Goal: Task Accomplishment & Management: Use online tool/utility

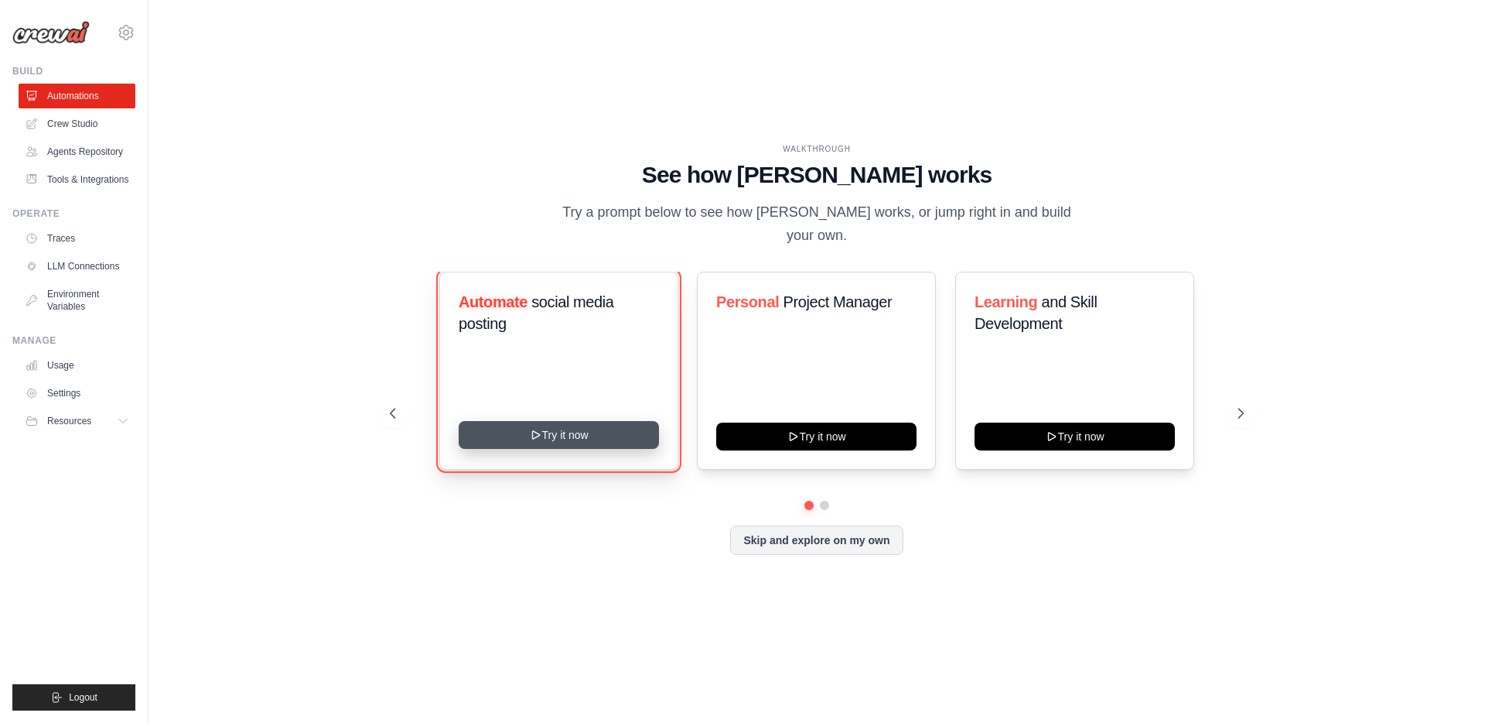
click at [566, 428] on button "Try it now" at bounding box center [559, 435] width 200 height 28
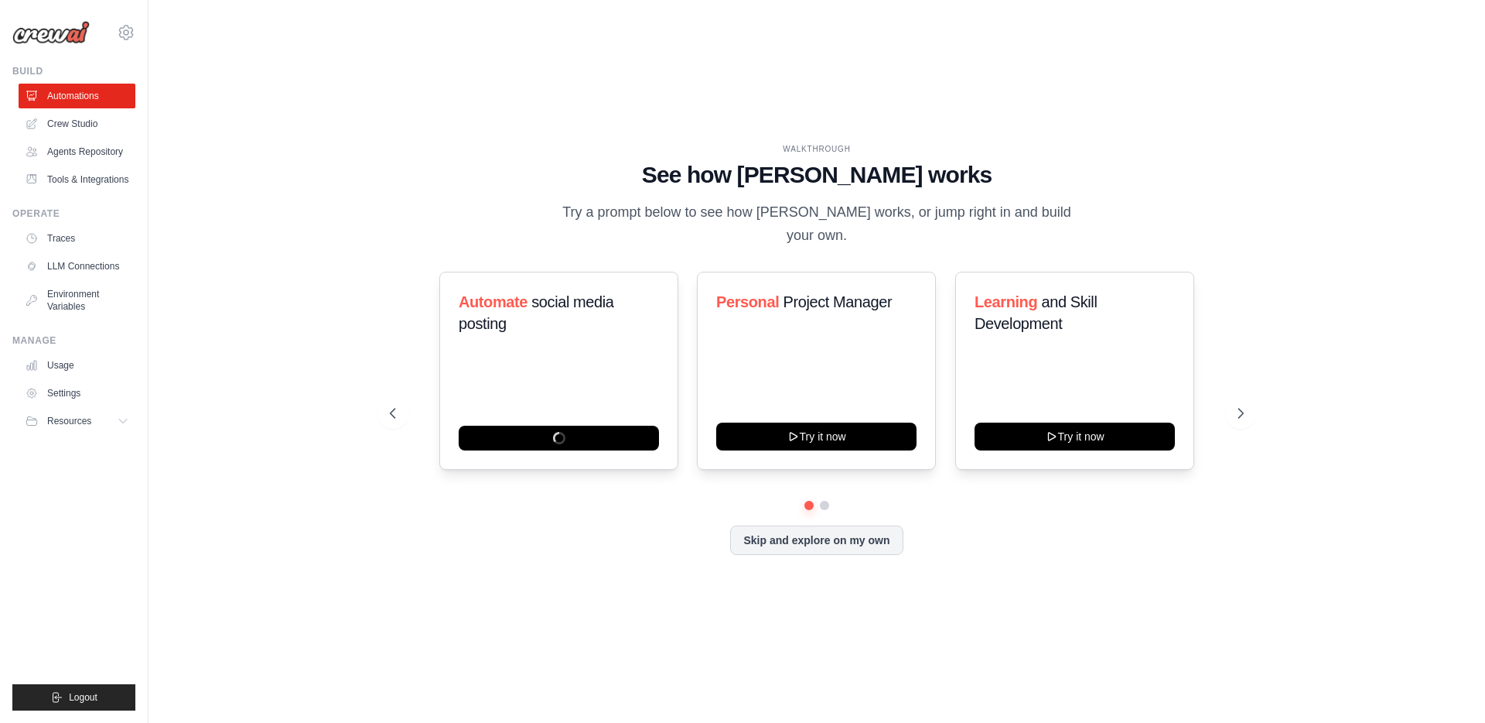
click at [284, 154] on div "WALKTHROUGH See how CrewAI works Try a prompt below to see how CrewAI works, or…" at bounding box center [816, 361] width 1287 height 692
click at [846, 533] on button "Skip and explore on my own" at bounding box center [816, 538] width 173 height 29
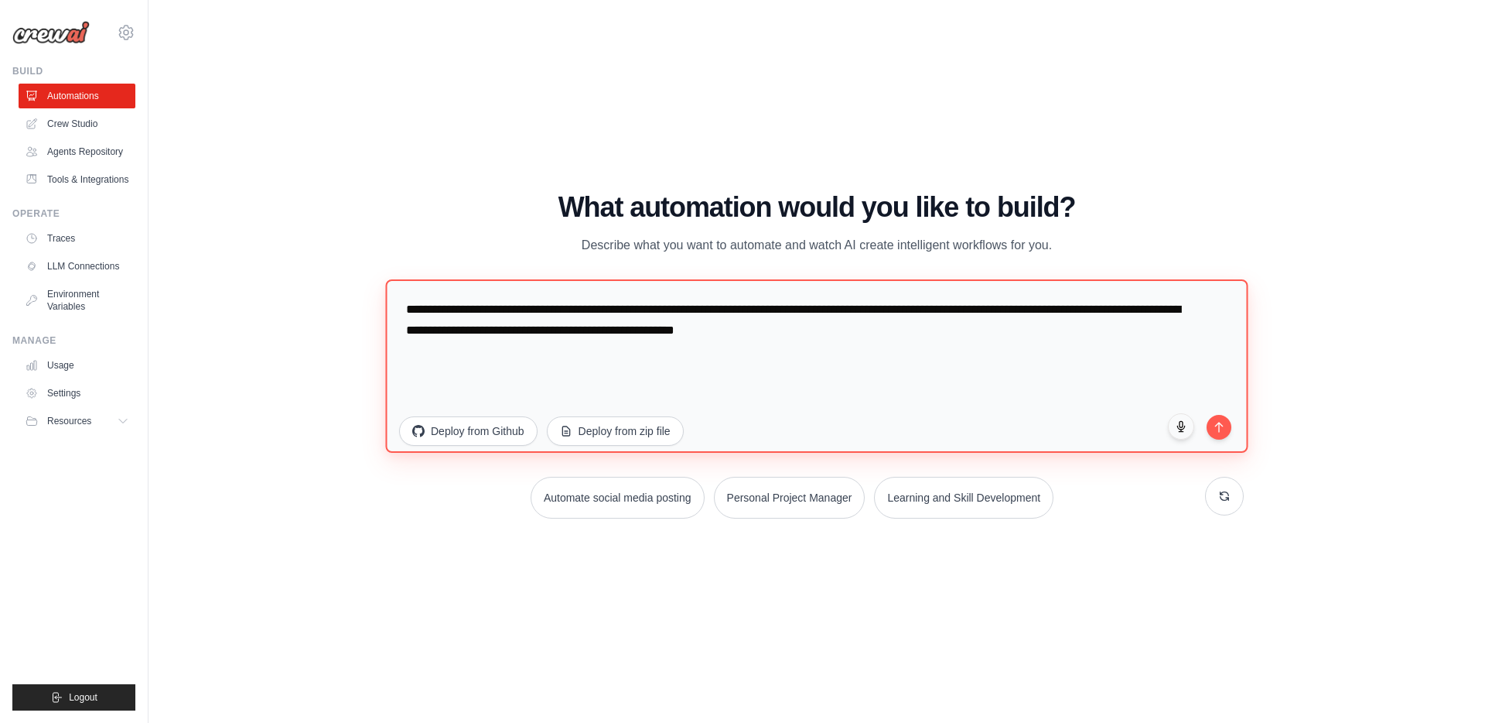
click at [525, 322] on textarea "**********" at bounding box center [816, 365] width 863 height 173
drag, startPoint x: 914, startPoint y: 339, endPoint x: 380, endPoint y: 305, distance: 534.9
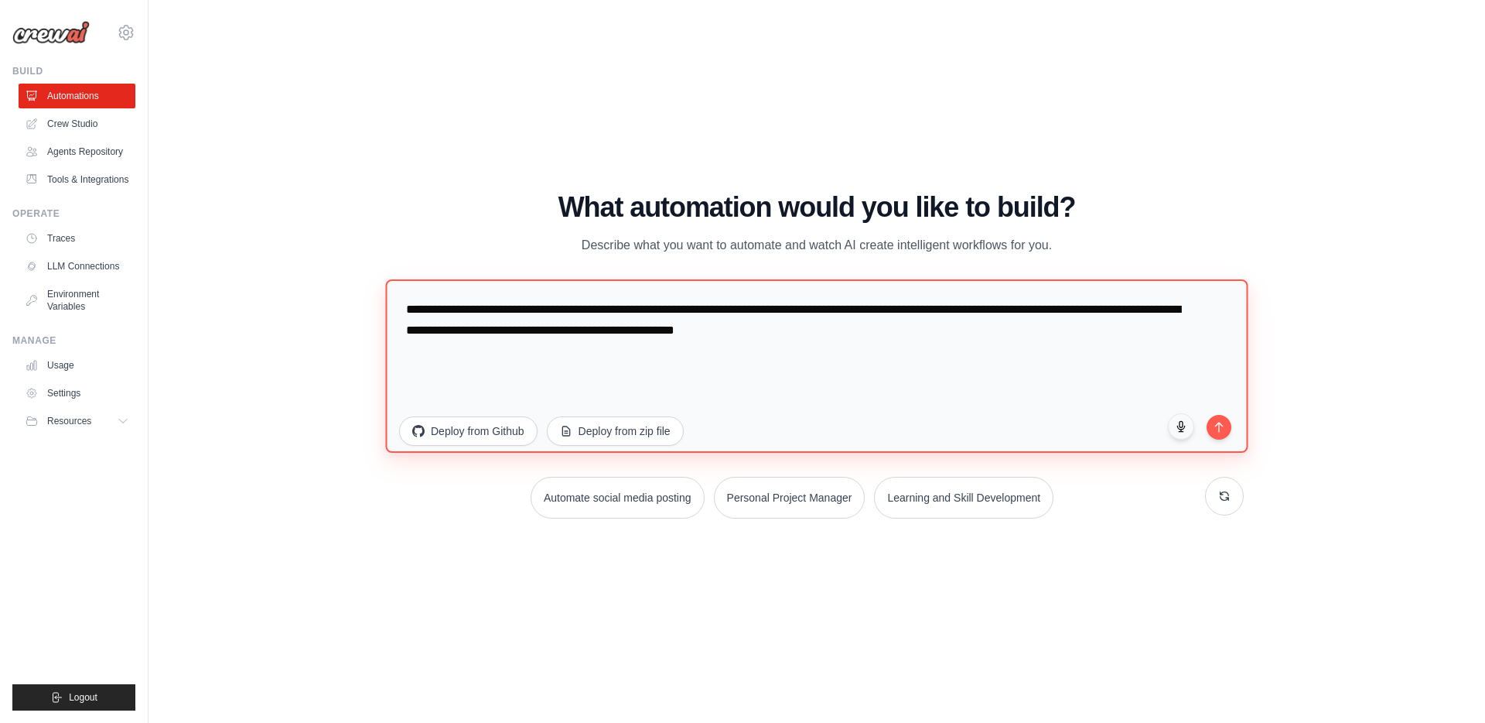
click at [380, 305] on div "WALKTHROUGH See how CrewAI works Try a prompt below to see how CrewAI works, or…" at bounding box center [816, 361] width 891 height 339
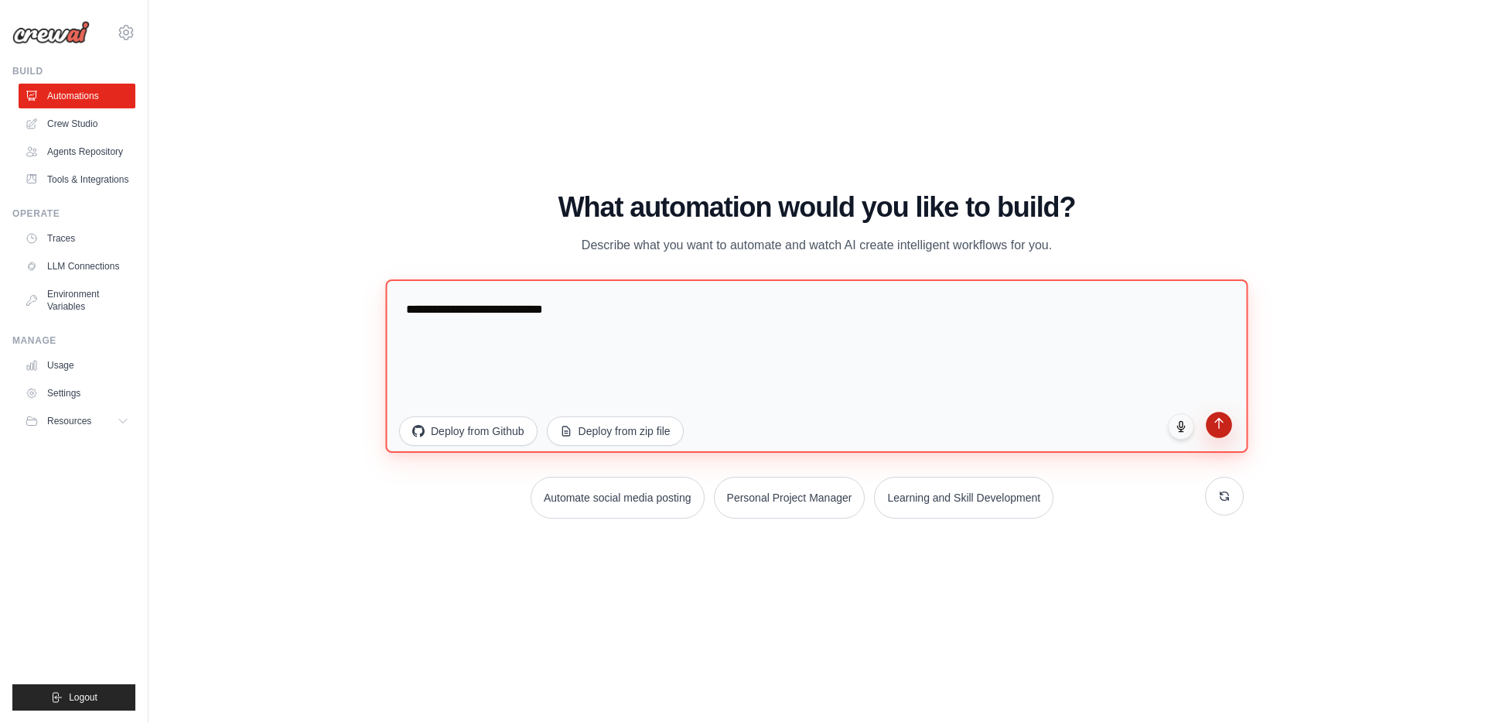
type textarea "**********"
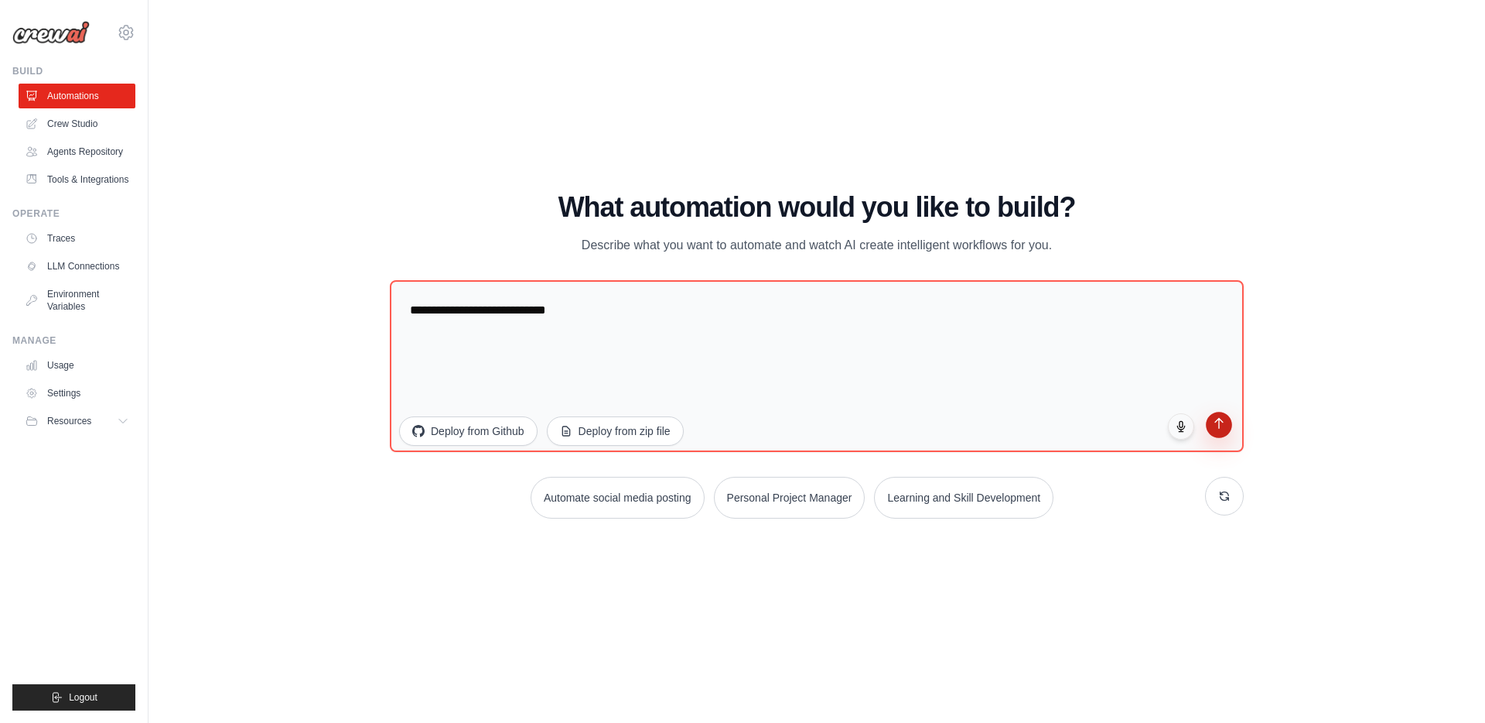
click at [1209, 432] on button "submit" at bounding box center [1219, 425] width 26 height 26
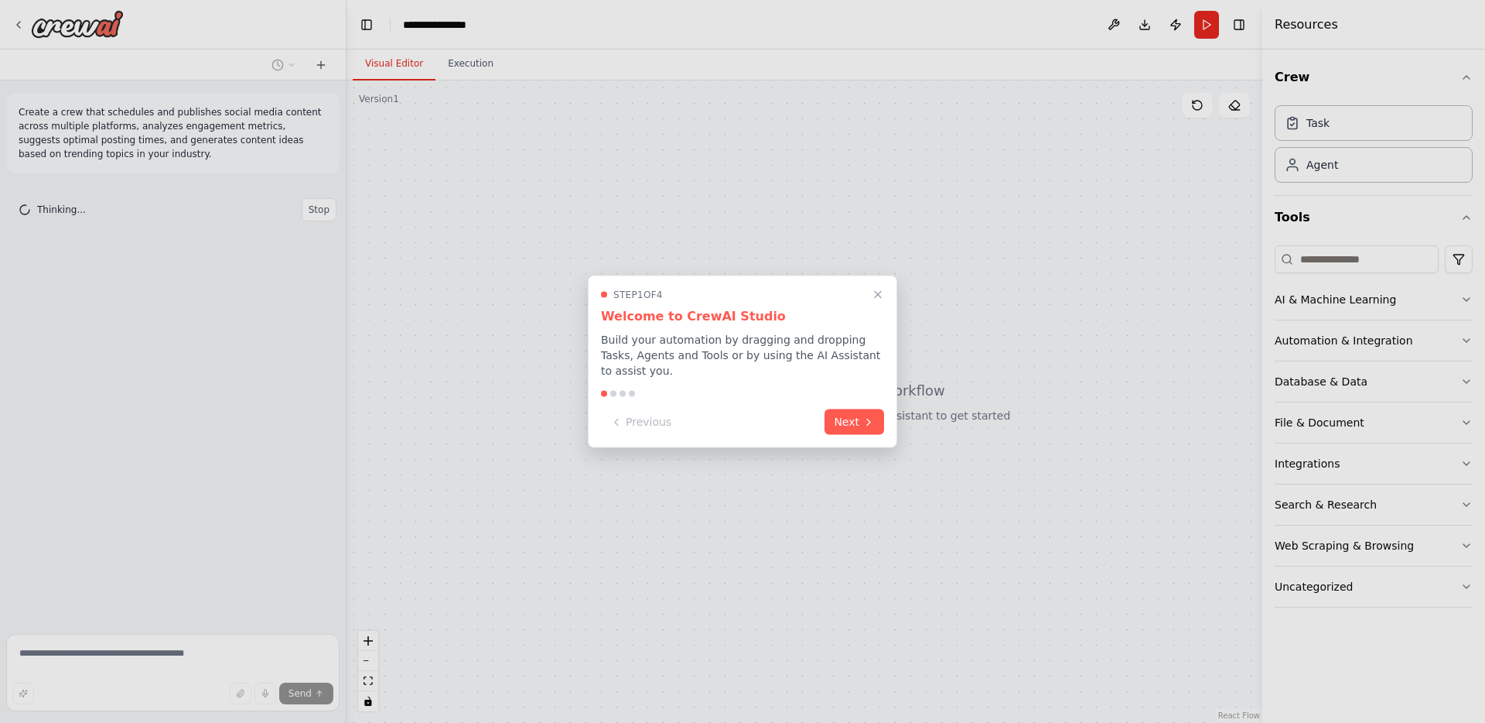
click at [704, 344] on p "Build your automation by dragging and dropping Tasks, Agents and Tools or by us…" at bounding box center [742, 355] width 283 height 46
click at [856, 419] on button "Next" at bounding box center [855, 421] width 60 height 26
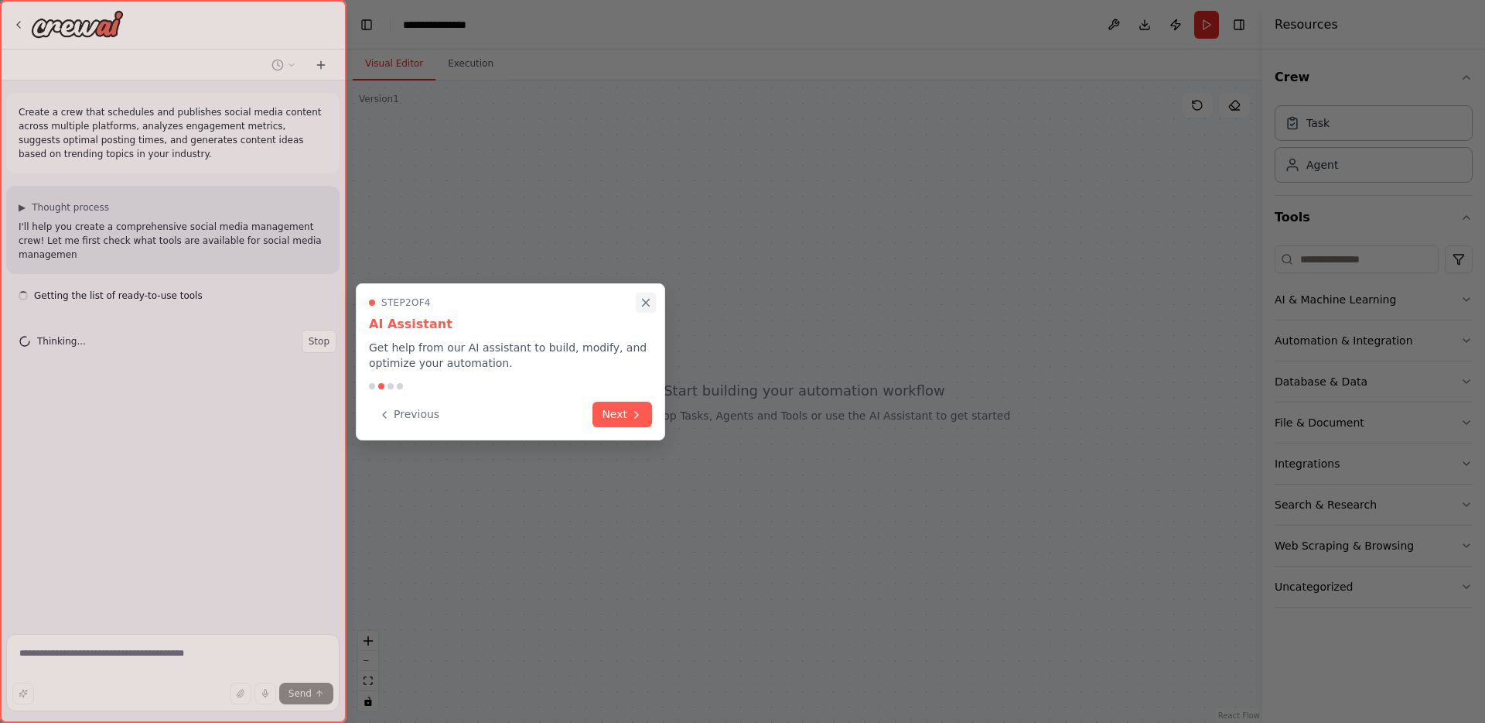
click at [646, 298] on icon "Close walkthrough" at bounding box center [646, 303] width 14 height 14
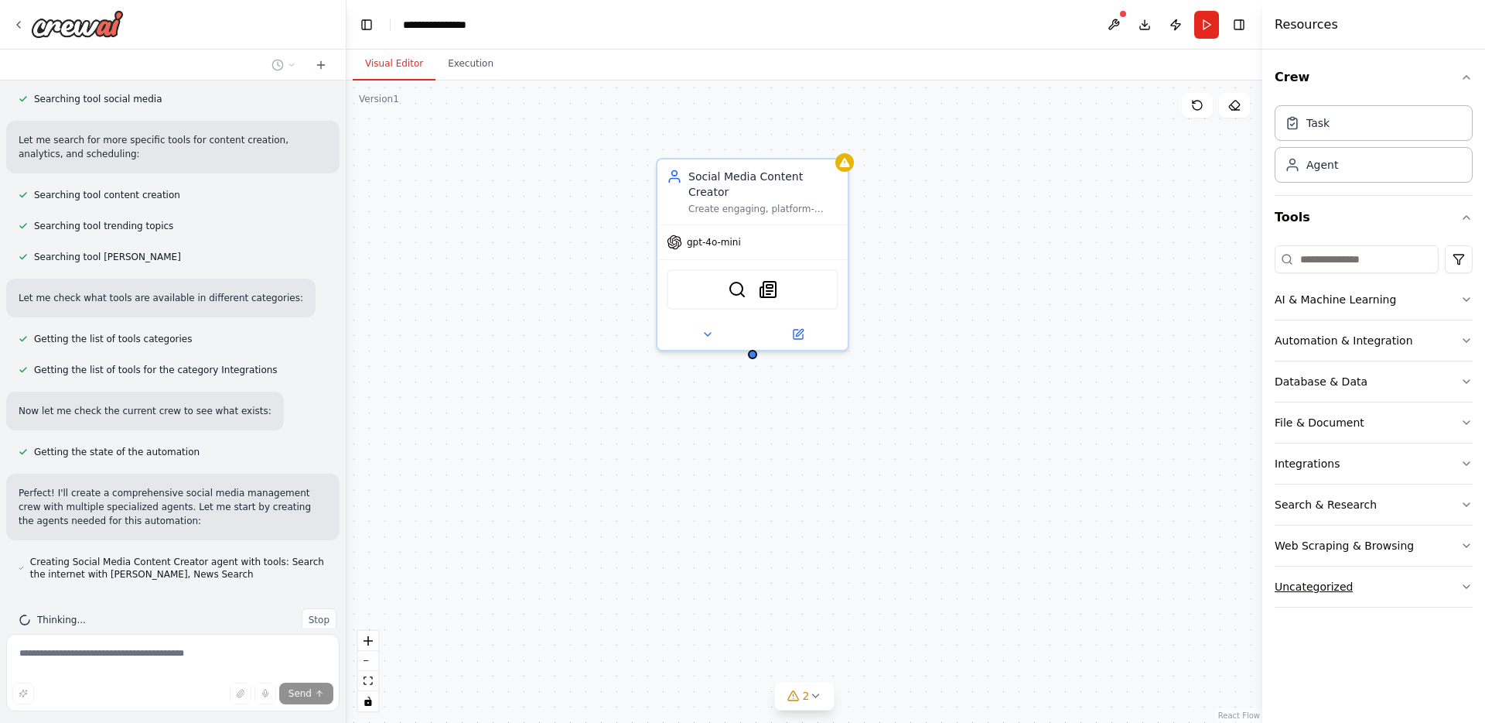
scroll to position [306, 0]
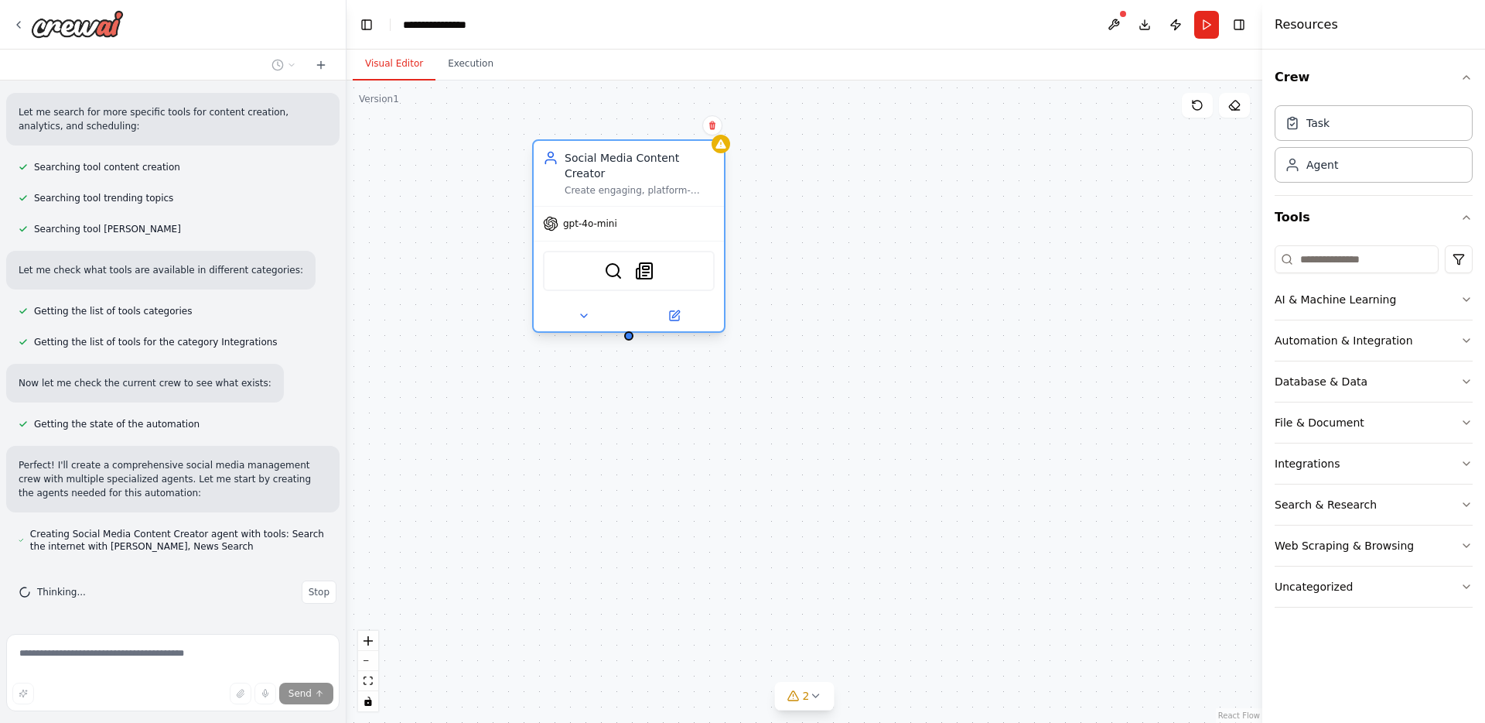
drag, startPoint x: 778, startPoint y: 179, endPoint x: 648, endPoint y: 157, distance: 131.0
click at [648, 157] on div "Social Media Content Creator" at bounding box center [640, 165] width 150 height 31
click at [665, 306] on button at bounding box center [674, 315] width 87 height 19
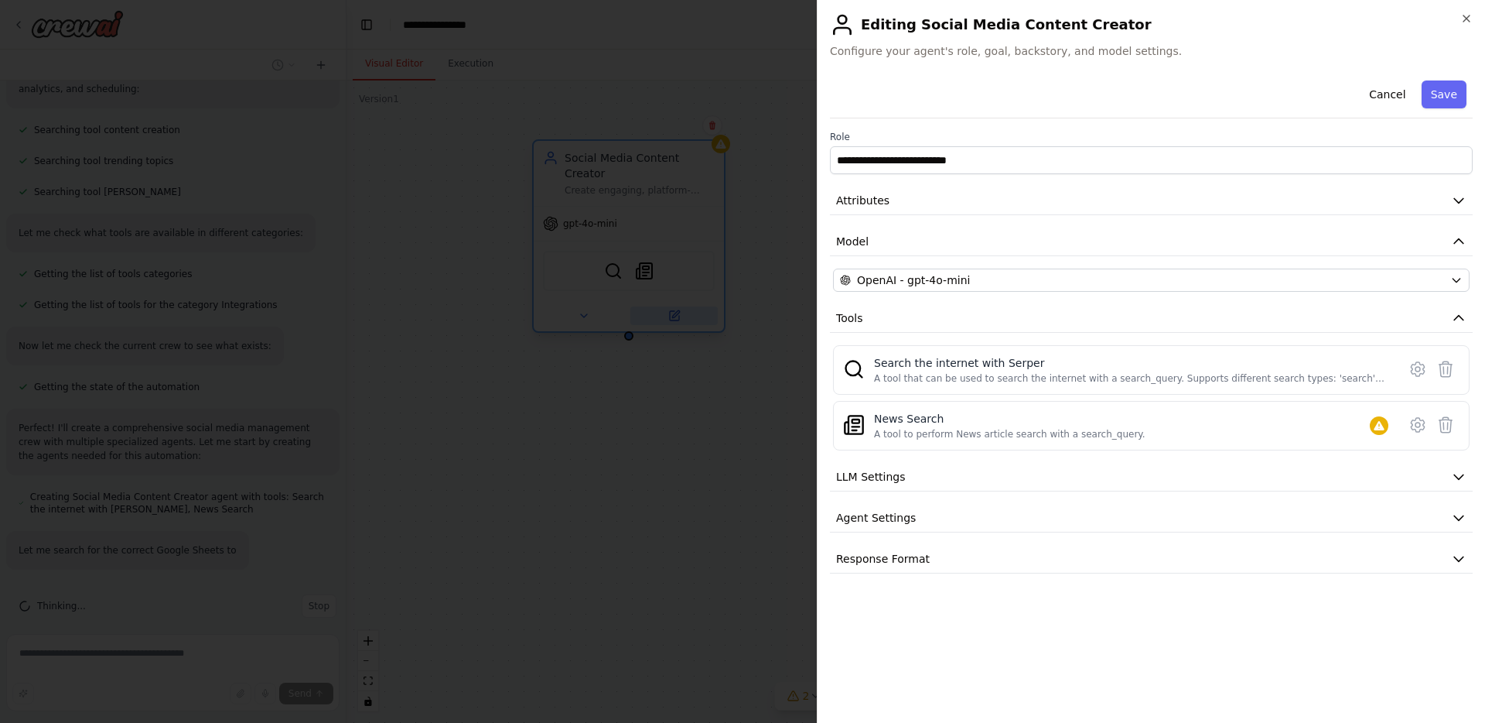
scroll to position [388, 0]
click at [970, 371] on div "Search the internet with Serper A tool that can be used to search the internet …" at bounding box center [1131, 369] width 514 height 29
click at [953, 377] on div "A tool that can be used to search the internet with a search_query. Supports di…" at bounding box center [1131, 378] width 514 height 12
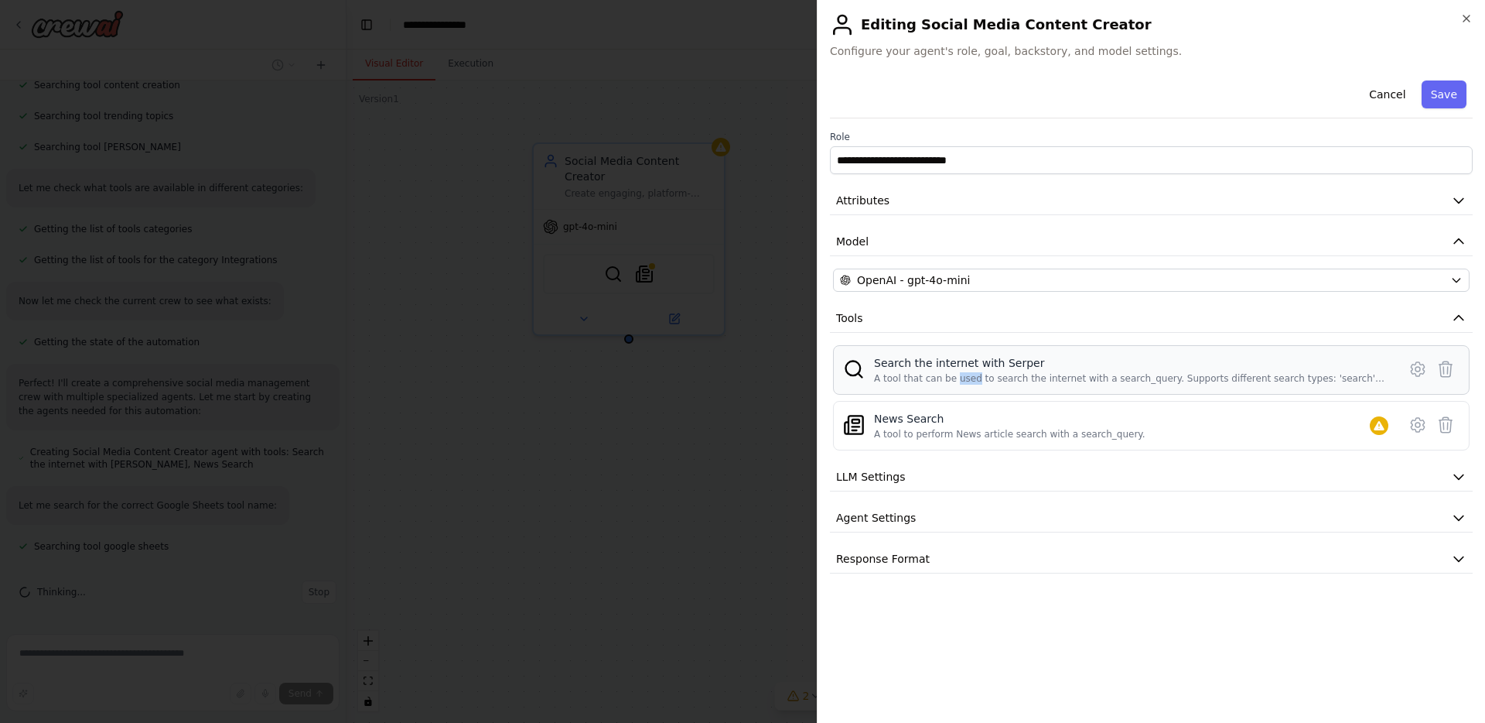
click at [953, 377] on div "A tool that can be used to search the internet with a search_query. Supports di…" at bounding box center [1131, 378] width 514 height 12
click at [937, 426] on div "News Search A tool to perform News article search with a search_query." at bounding box center [1010, 425] width 272 height 29
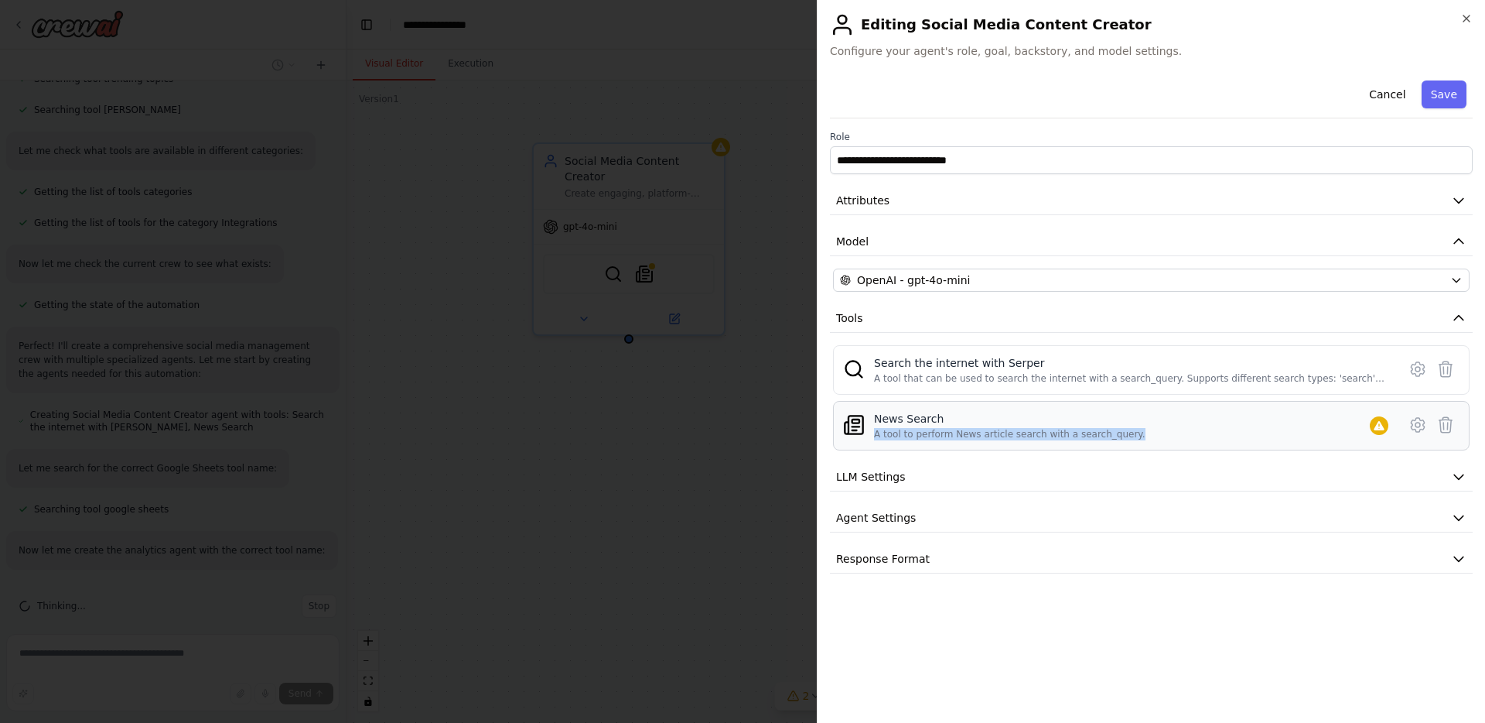
scroll to position [439, 0]
click at [911, 476] on button "LLM Settings" at bounding box center [1151, 477] width 643 height 29
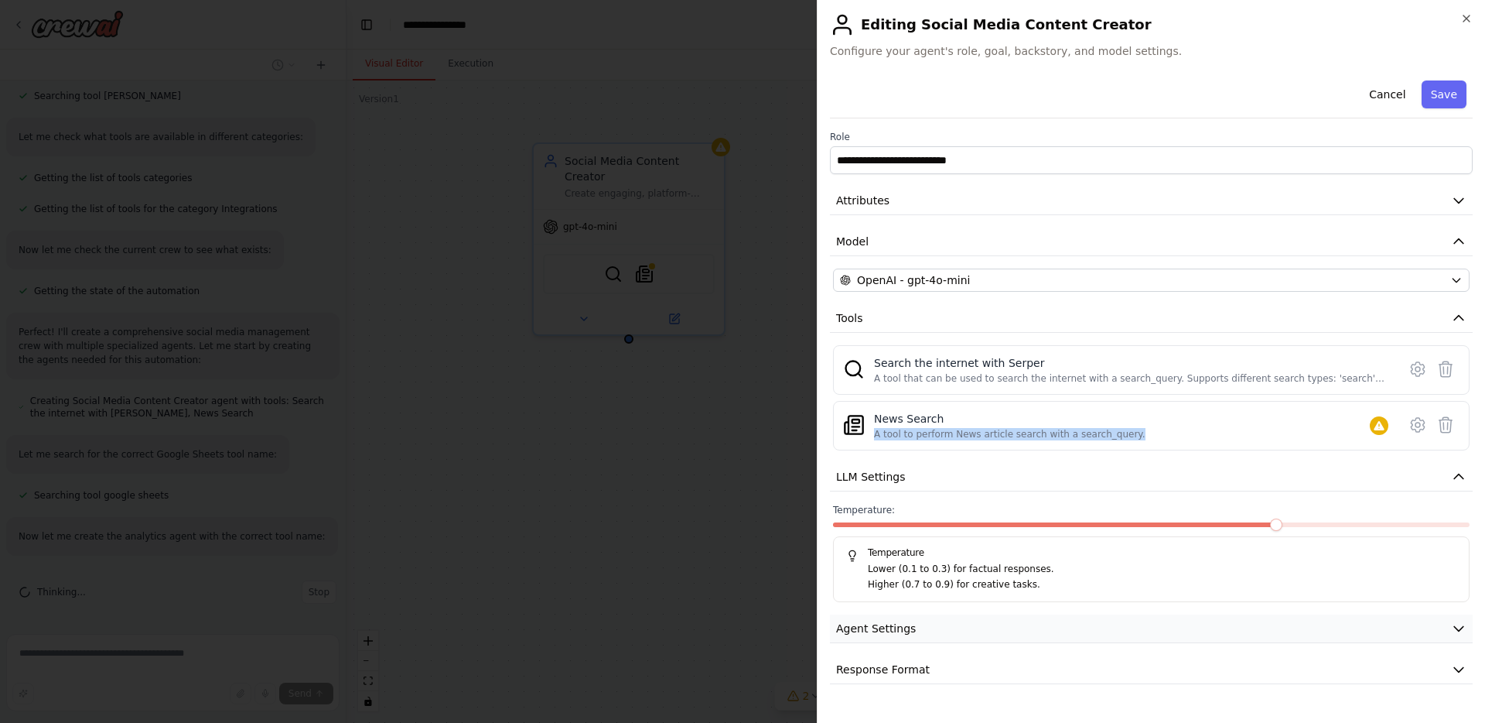
click at [905, 629] on span "Agent Settings" at bounding box center [876, 627] width 80 height 15
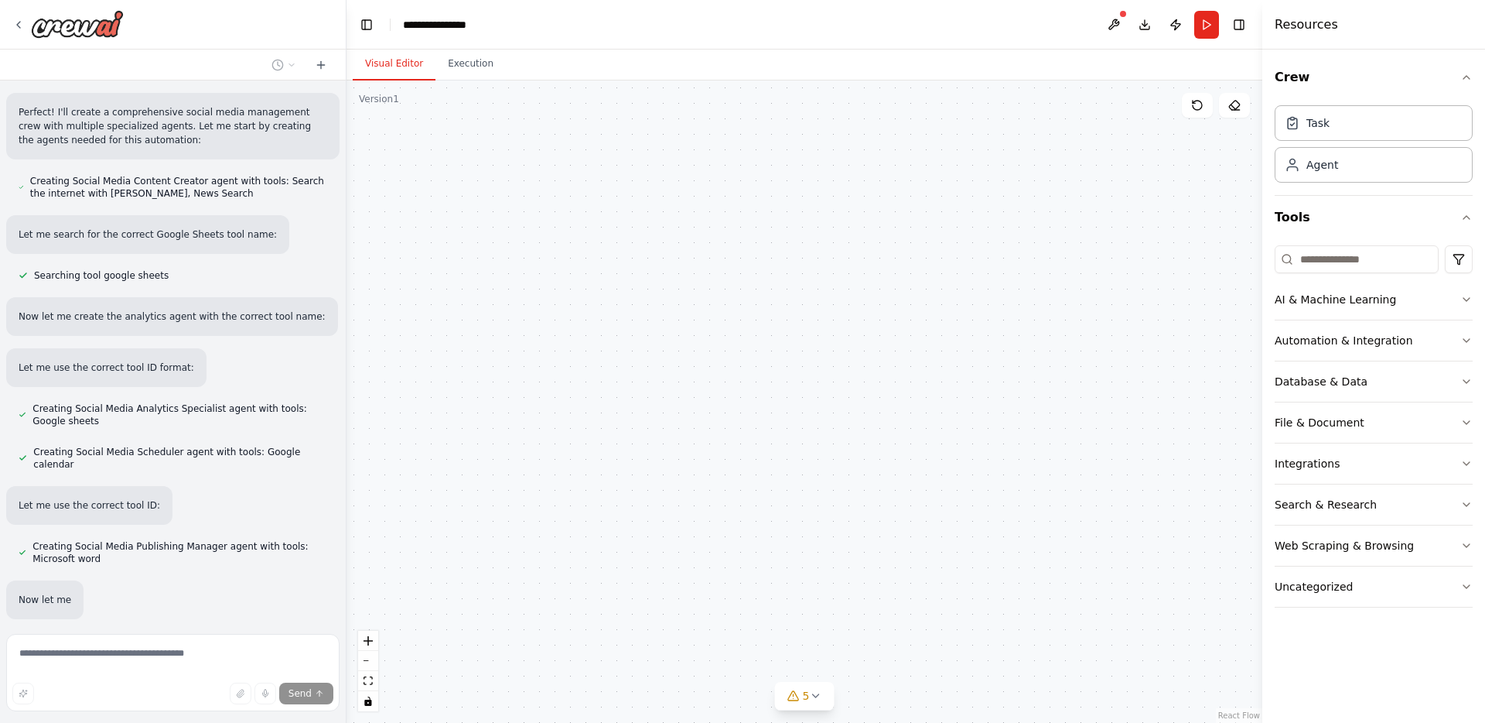
scroll to position [834, 0]
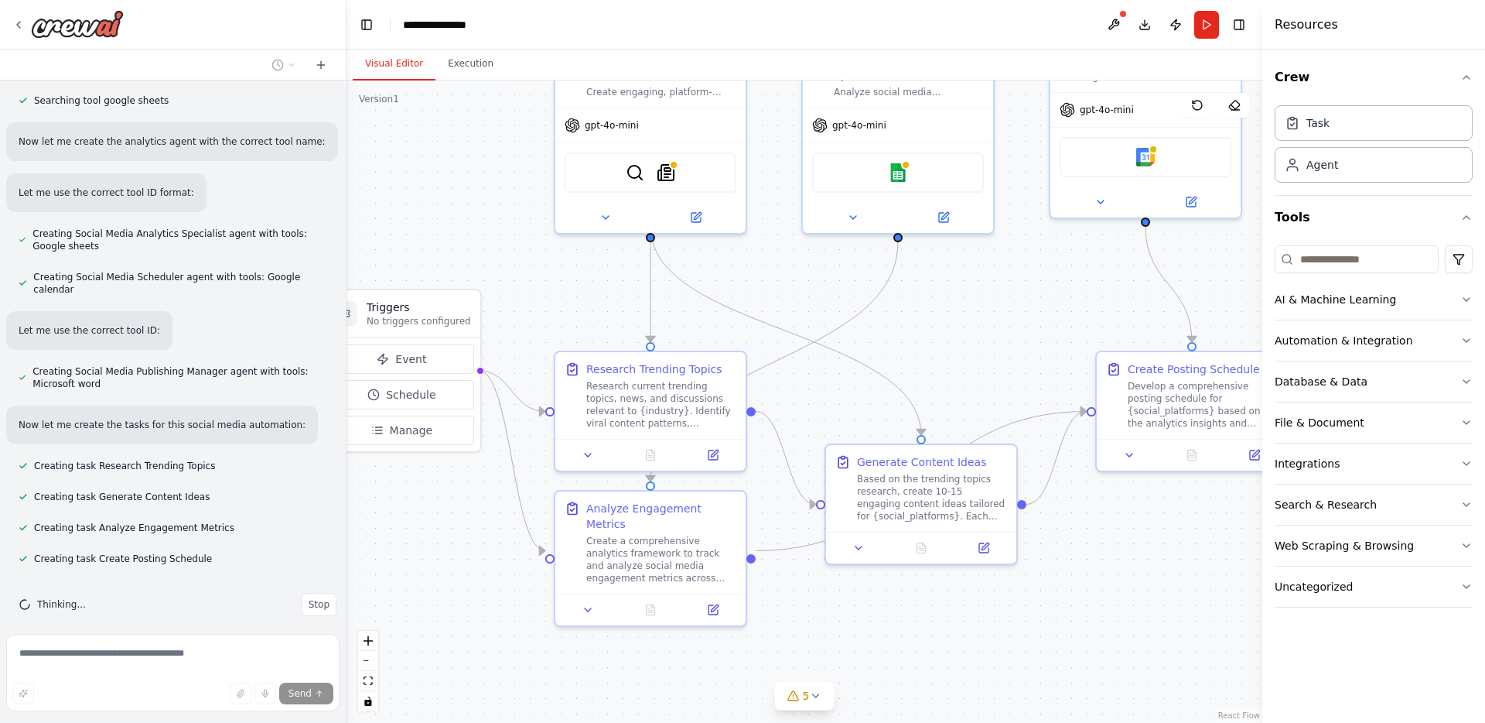
drag, startPoint x: 878, startPoint y: 402, endPoint x: 776, endPoint y: 285, distance: 155.2
click at [776, 285] on div ".deletable-edge-delete-btn { width: 20px; height: 20px; border: 0px solid #ffff…" at bounding box center [805, 401] width 916 height 642
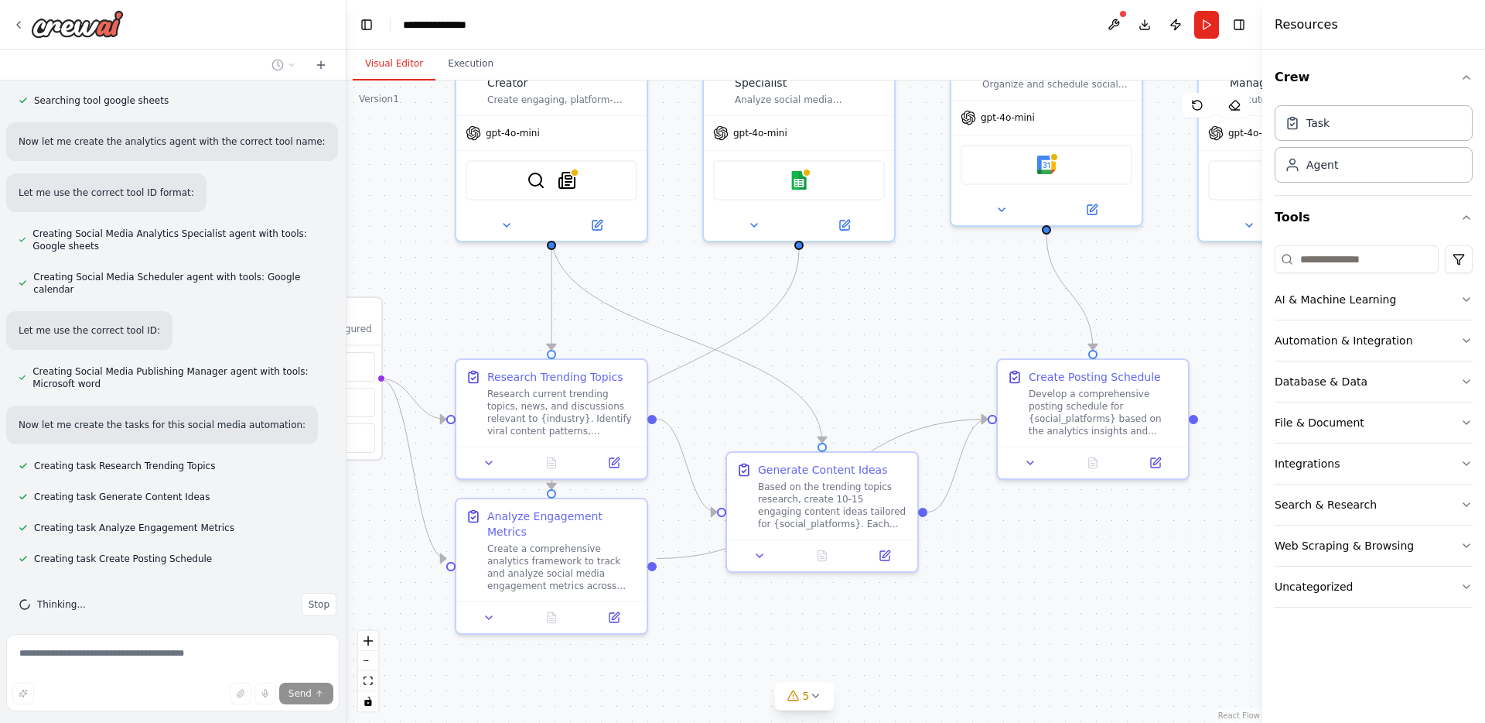
scroll to position [865, 0]
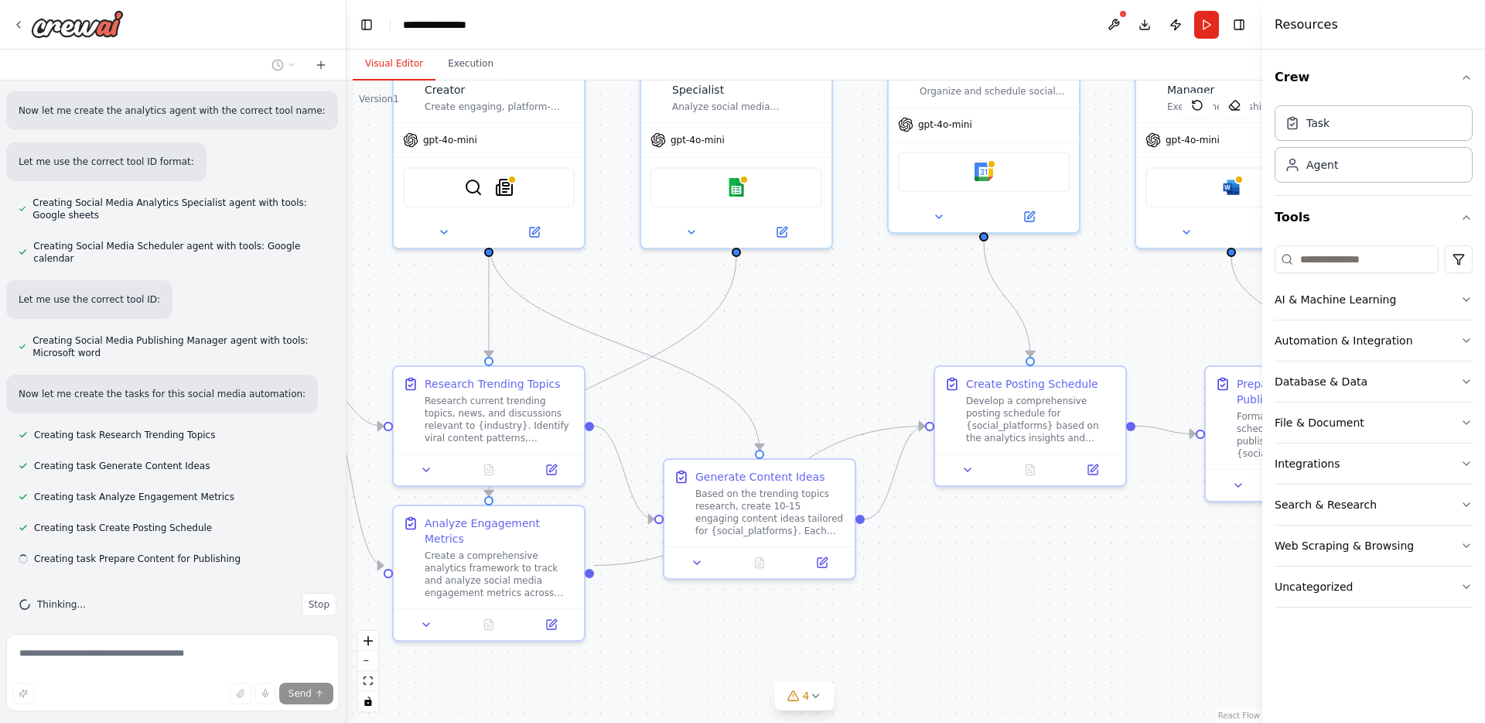
drag, startPoint x: 1019, startPoint y: 387, endPoint x: 857, endPoint y: 402, distance: 162.4
click at [857, 402] on div ".deletable-edge-delete-btn { width: 20px; height: 20px; border: 0px solid #ffff…" at bounding box center [805, 401] width 916 height 642
click at [983, 408] on div "Develop a comprehensive posting schedule for {social_platforms} based on the an…" at bounding box center [1041, 416] width 150 height 50
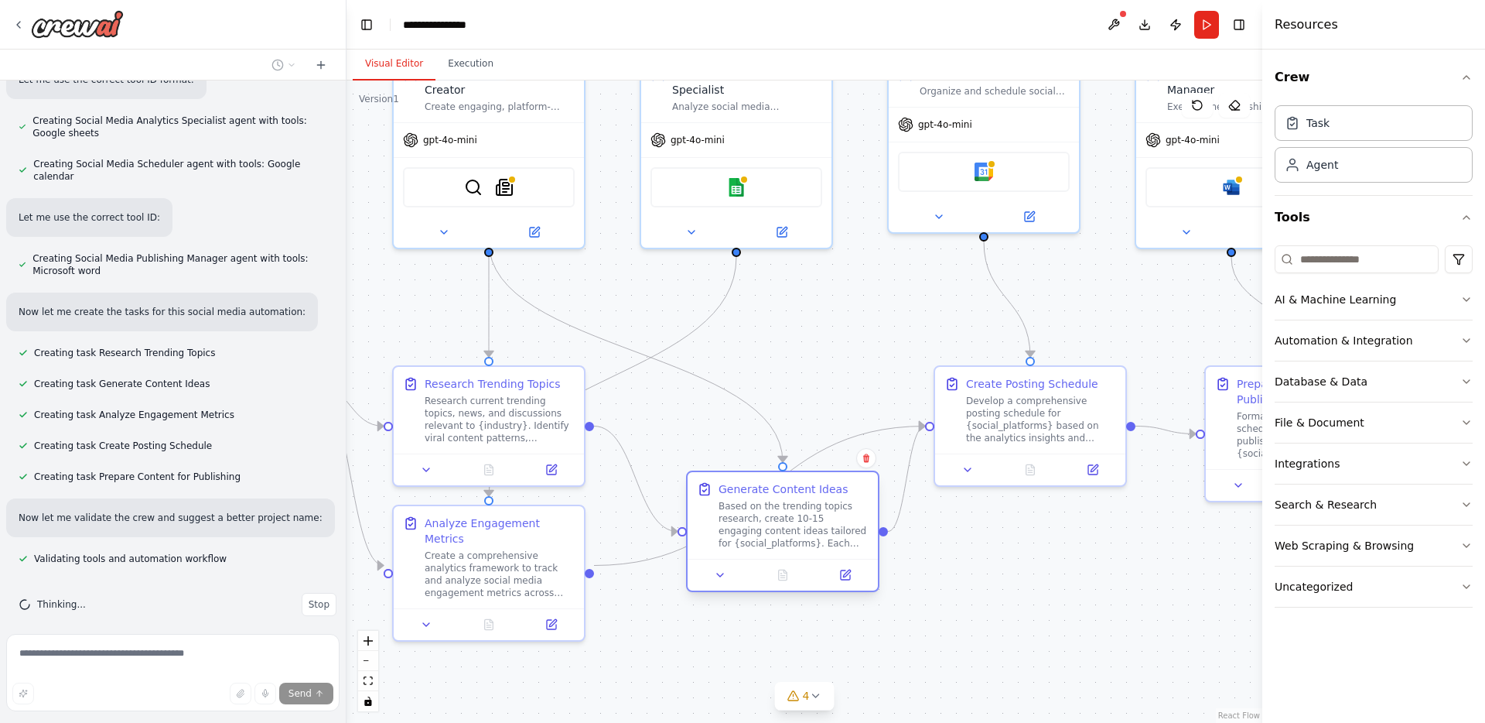
drag, startPoint x: 727, startPoint y: 489, endPoint x: 753, endPoint y: 498, distance: 27.2
click at [753, 498] on div "Generate Content Ideas Based on the trending topics research, create 10-15 enga…" at bounding box center [794, 515] width 150 height 68
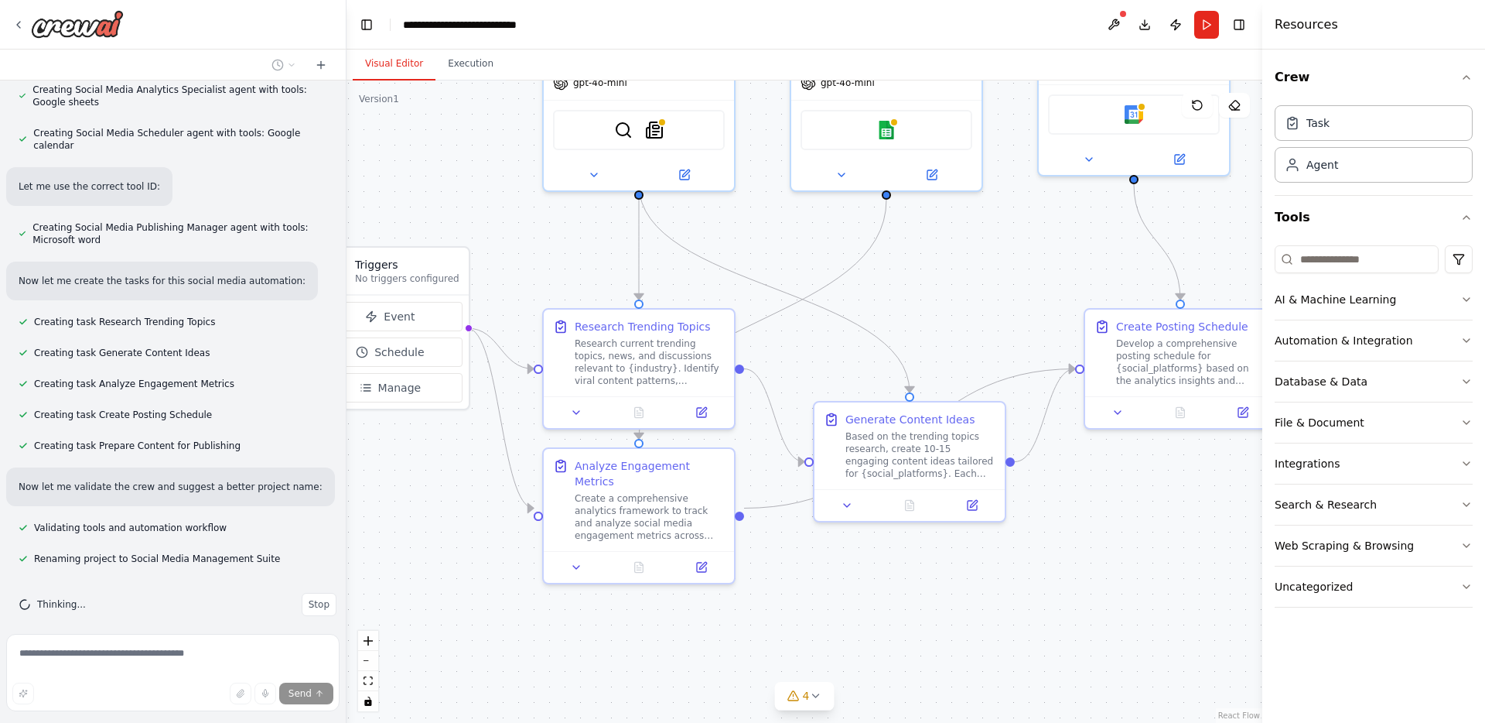
drag, startPoint x: 772, startPoint y: 323, endPoint x: 922, endPoint y: 266, distance: 160.6
click at [922, 266] on div ".deletable-edge-delete-btn { width: 20px; height: 20px; border: 0px solid #ffff…" at bounding box center [805, 401] width 916 height 642
click at [1337, 254] on input at bounding box center [1357, 259] width 164 height 28
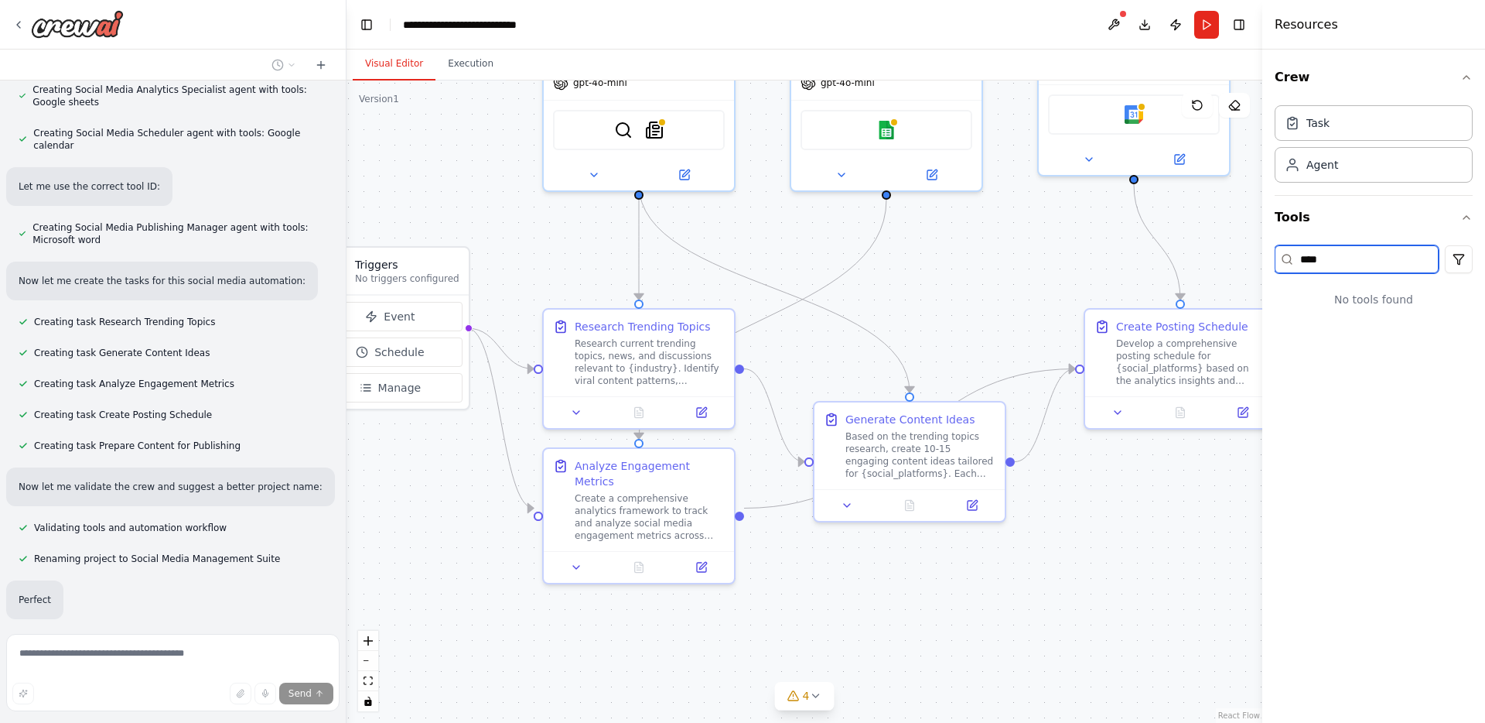
scroll to position [1015, 0]
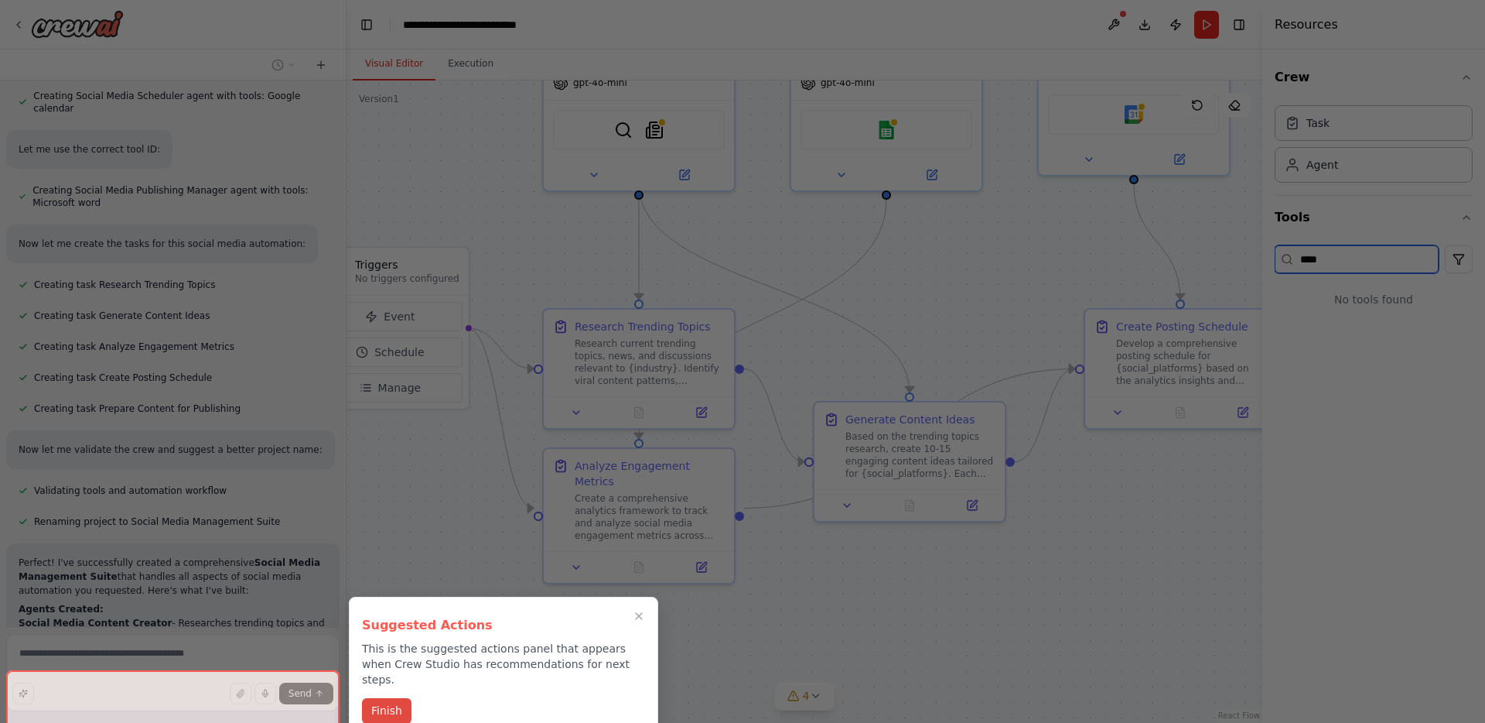
type input "****"
click at [393, 698] on button "Finish" at bounding box center [387, 711] width 50 height 26
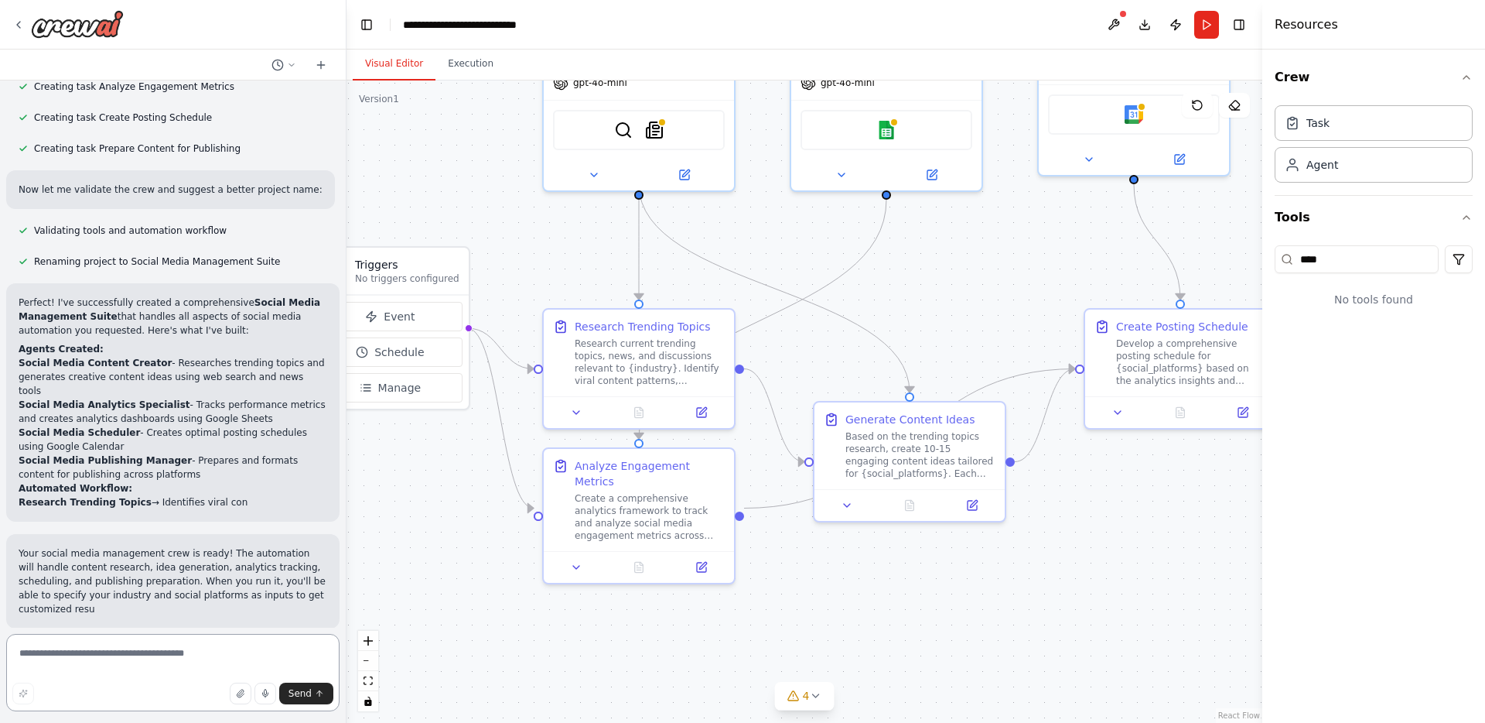
scroll to position [1386, 0]
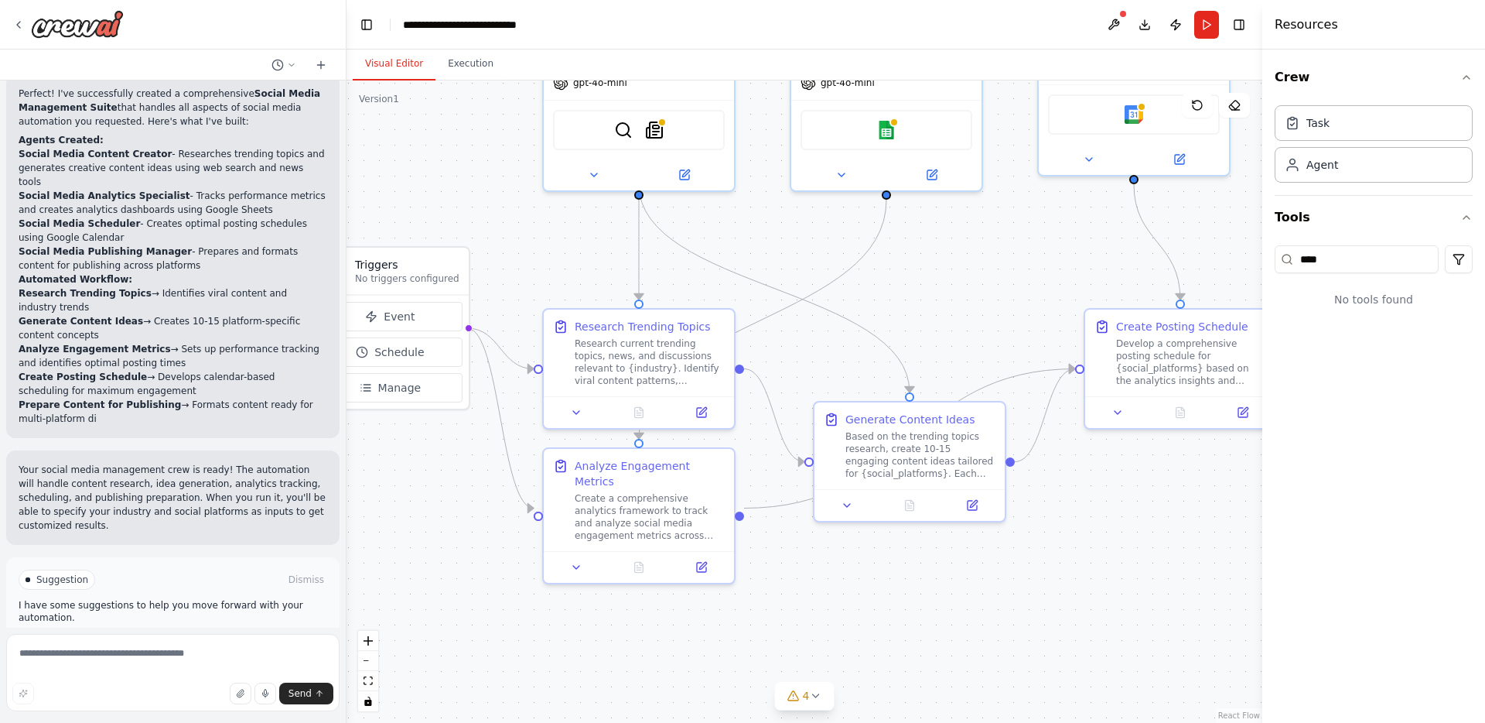
click at [183, 633] on button "Run Automation" at bounding box center [173, 645] width 309 height 25
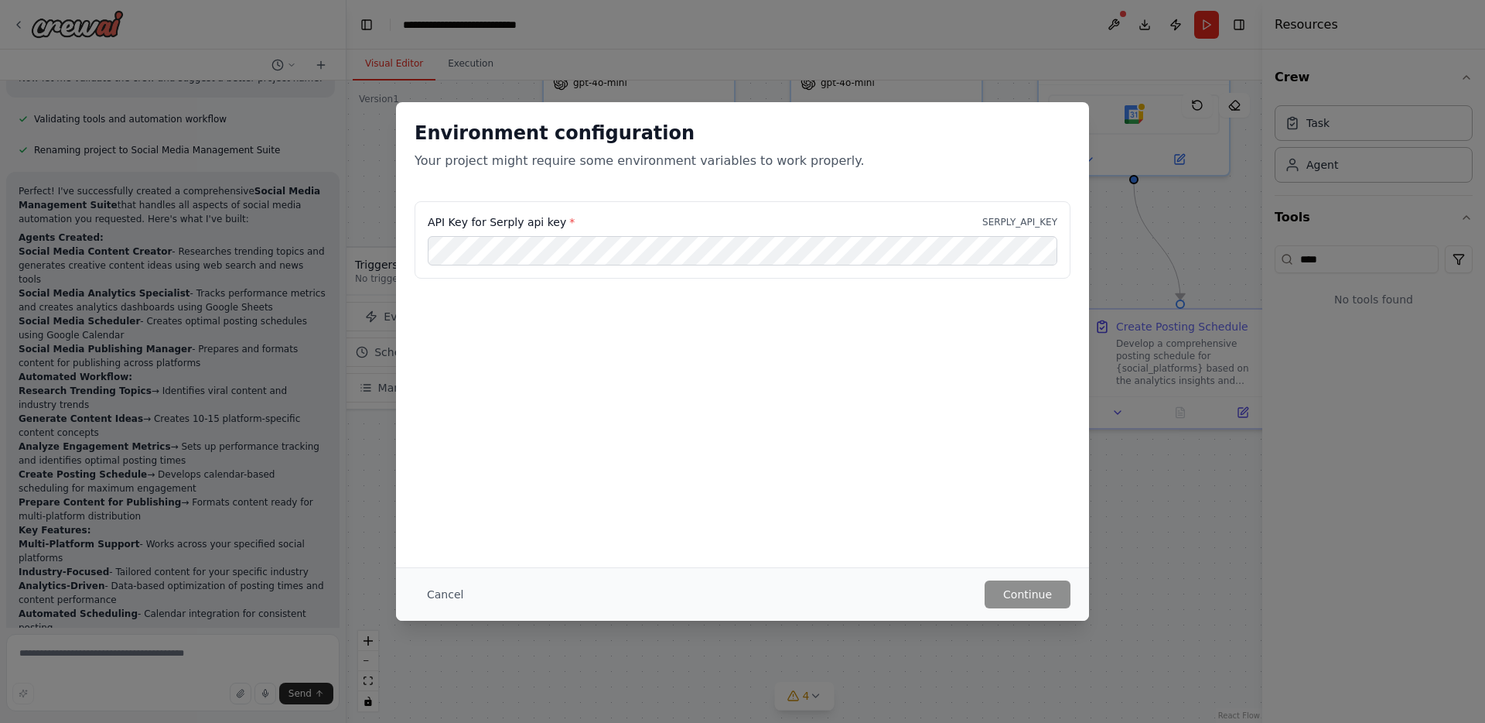
click at [581, 326] on div "API Key for Serply api key * SERPLY_API_KEY" at bounding box center [742, 278] width 693 height 155
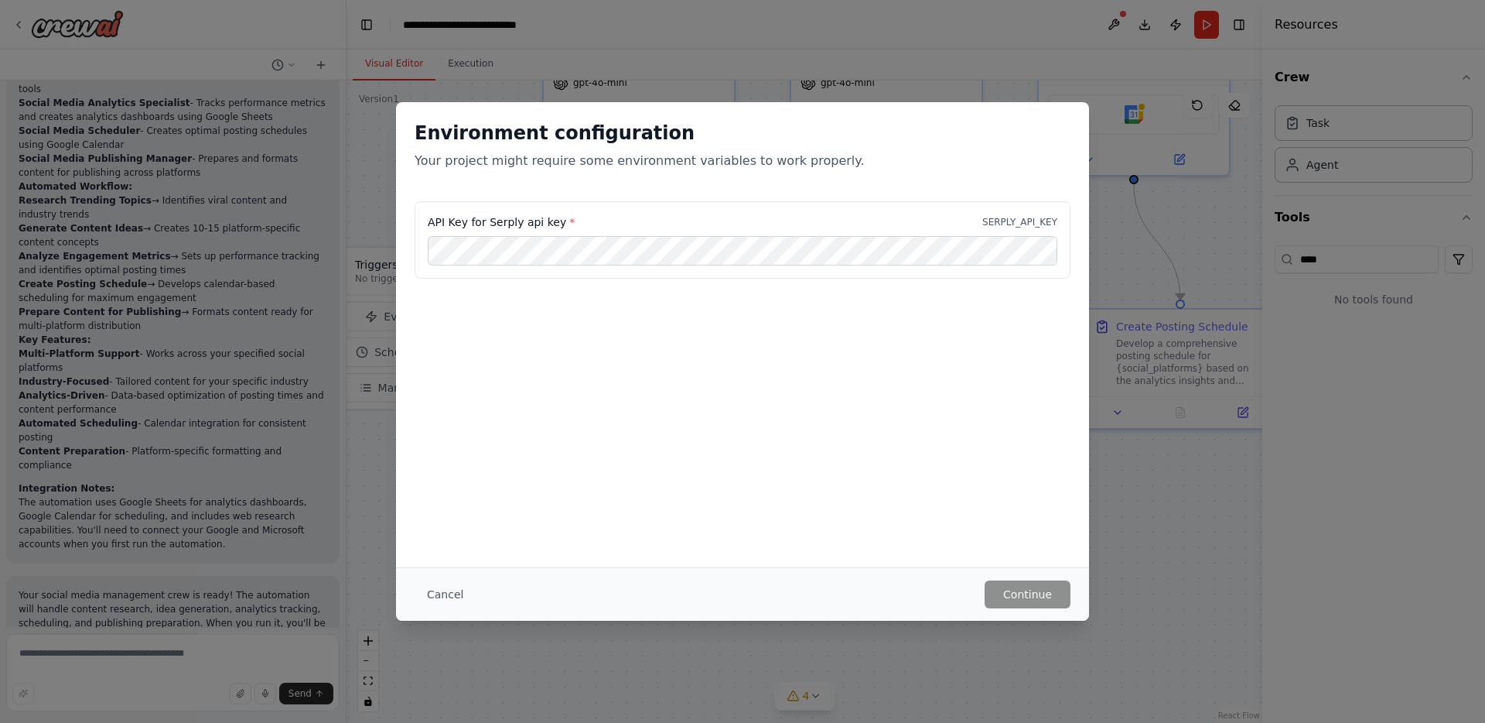
click at [552, 306] on div "API Key for Serply api key * SERPLY_API_KEY" at bounding box center [742, 278] width 693 height 155
click at [447, 590] on button "Cancel" at bounding box center [445, 594] width 61 height 28
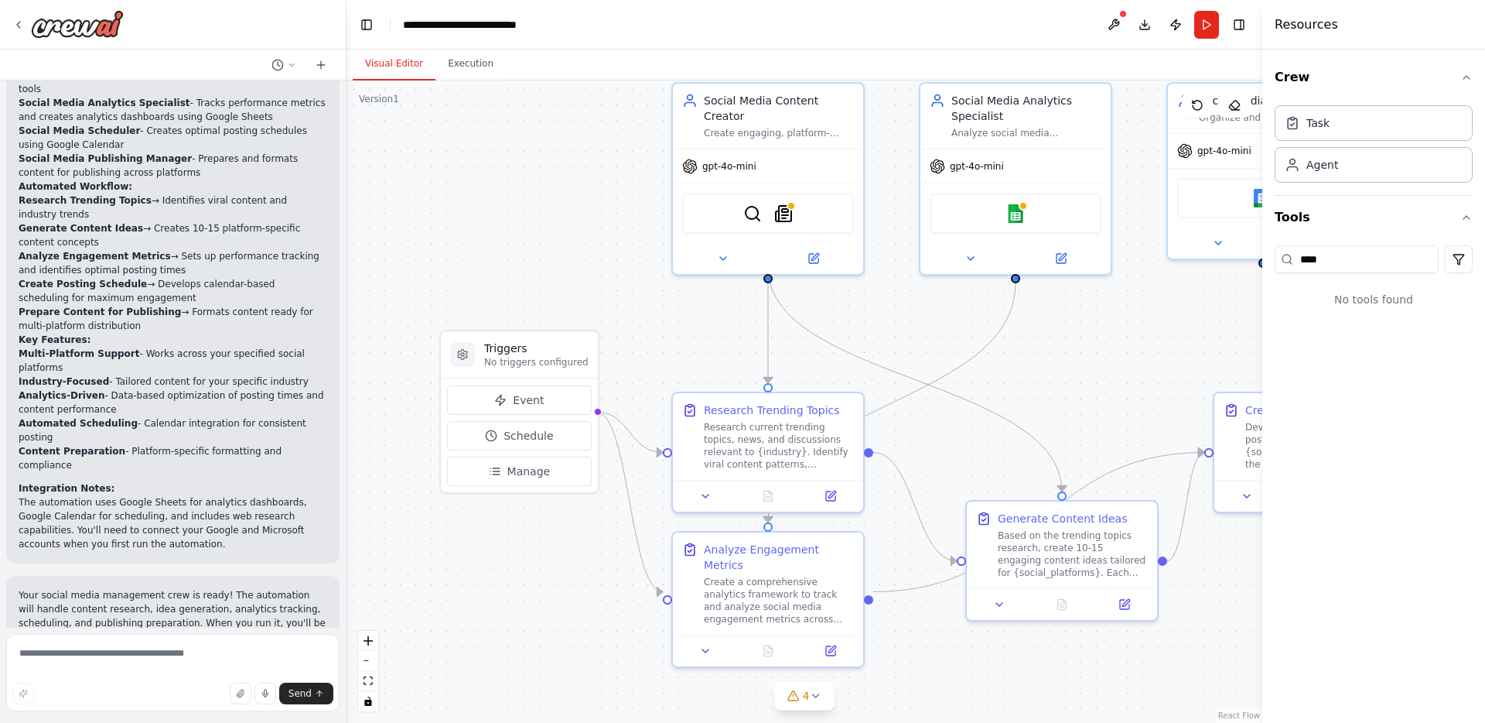
drag, startPoint x: 494, startPoint y: 547, endPoint x: 623, endPoint y: 631, distance: 153.9
click at [623, 631] on div ".deletable-edge-delete-btn { width: 20px; height: 20px; border: 0px solid #ffff…" at bounding box center [805, 401] width 916 height 642
click at [544, 472] on span "Manage" at bounding box center [529, 470] width 43 height 15
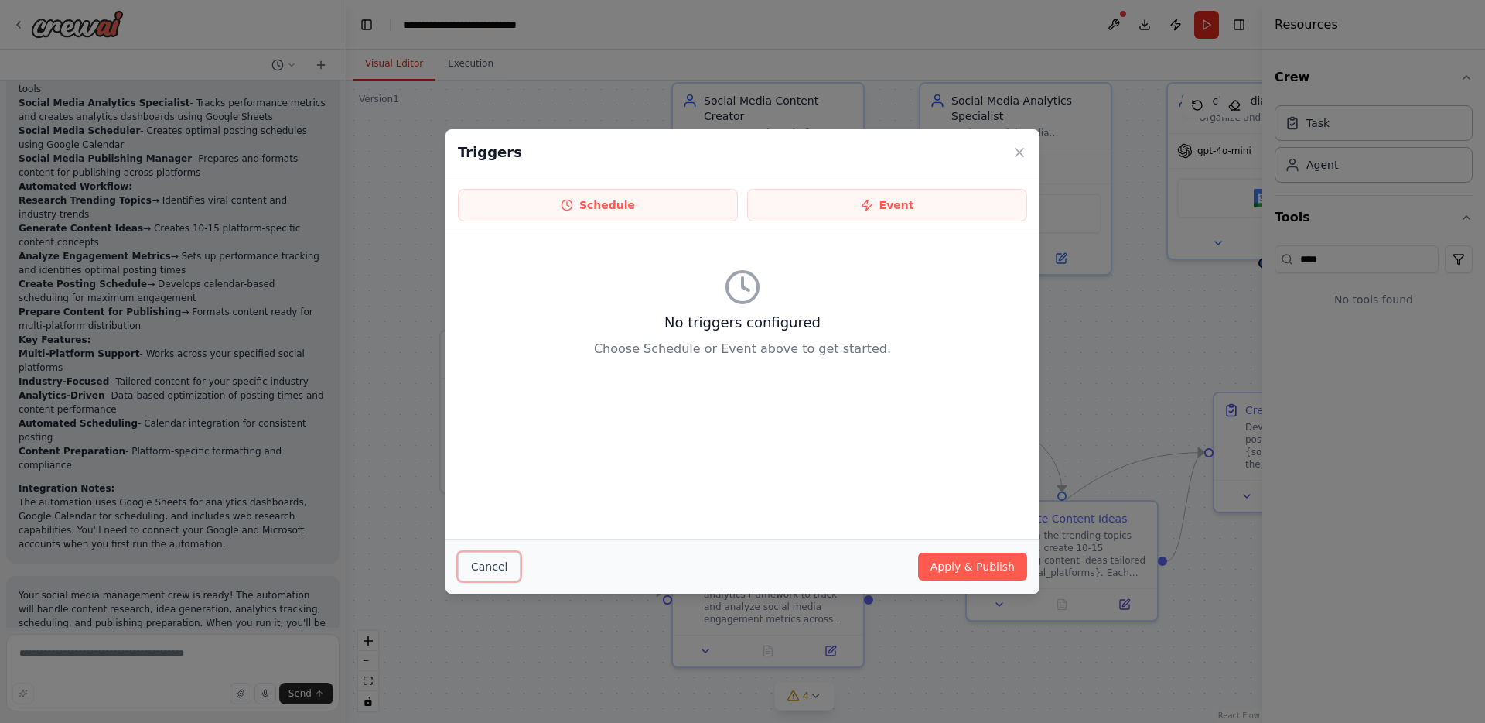
click at [484, 565] on button "Cancel" at bounding box center [489, 566] width 63 height 29
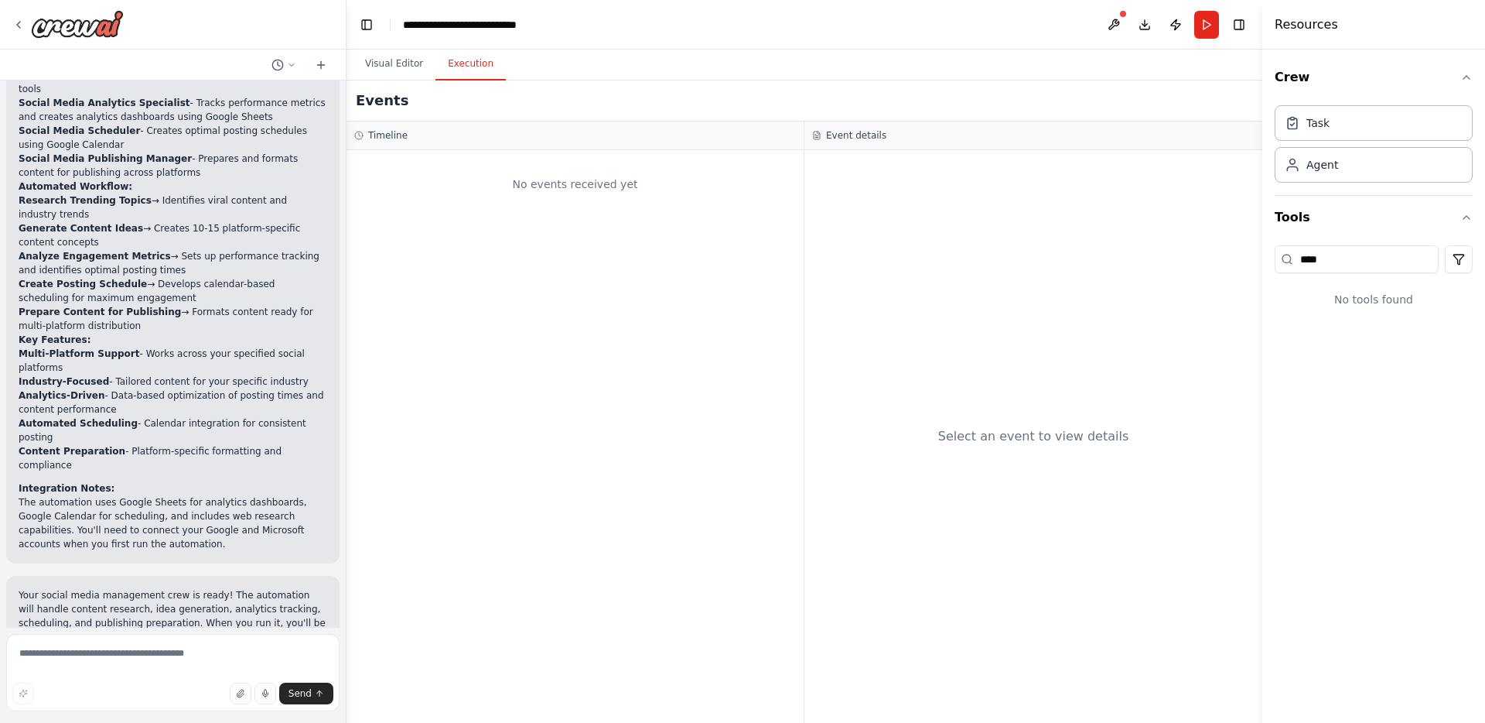
click at [471, 61] on button "Execution" at bounding box center [471, 64] width 70 height 32
click at [390, 64] on button "Visual Editor" at bounding box center [394, 64] width 83 height 32
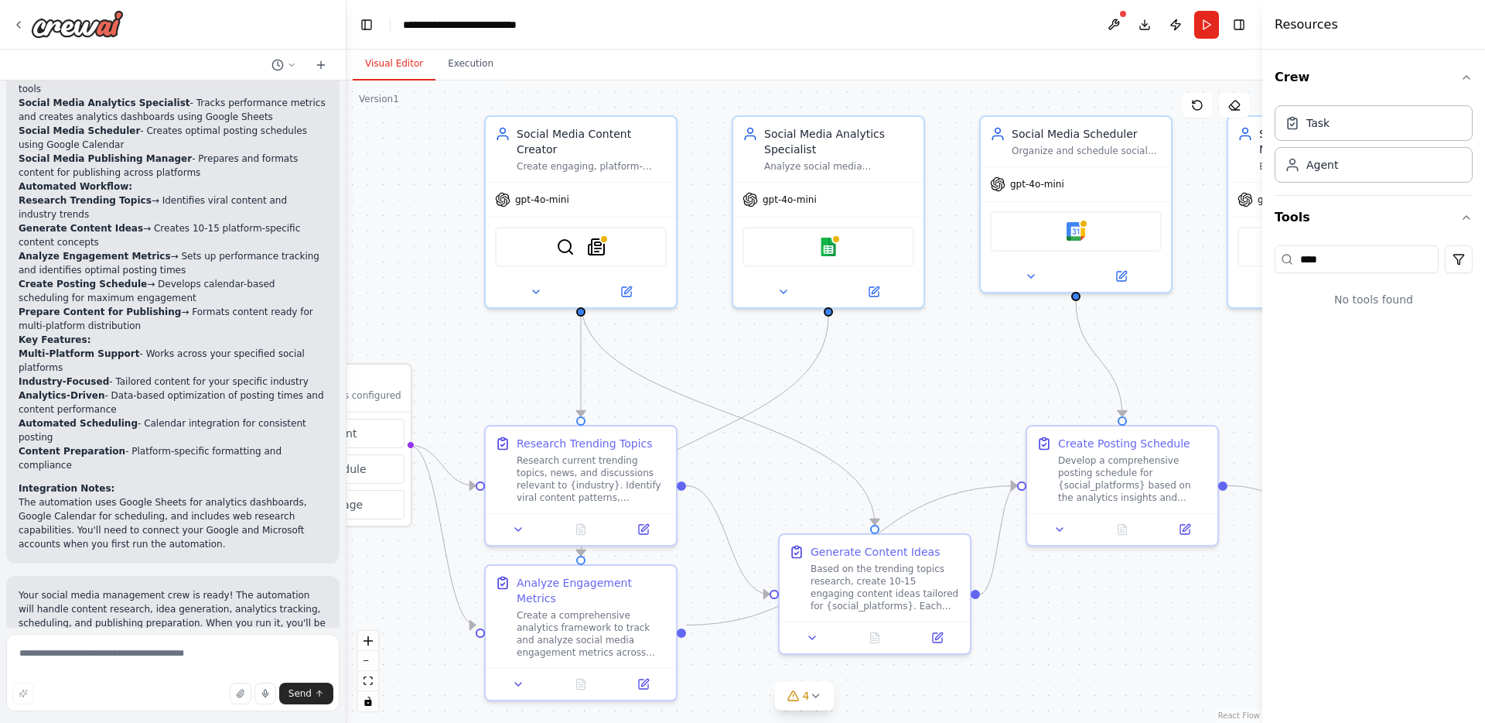
drag, startPoint x: 644, startPoint y: 321, endPoint x: 461, endPoint y: 356, distance: 186.6
click at [461, 356] on div ".deletable-edge-delete-btn { width: 20px; height: 20px; border: 0px solid #ffff…" at bounding box center [805, 401] width 916 height 642
click at [590, 157] on div "Create engaging, platform-specific content for {industry} that resonates with t…" at bounding box center [592, 163] width 150 height 12
click at [569, 234] on img at bounding box center [565, 243] width 19 height 19
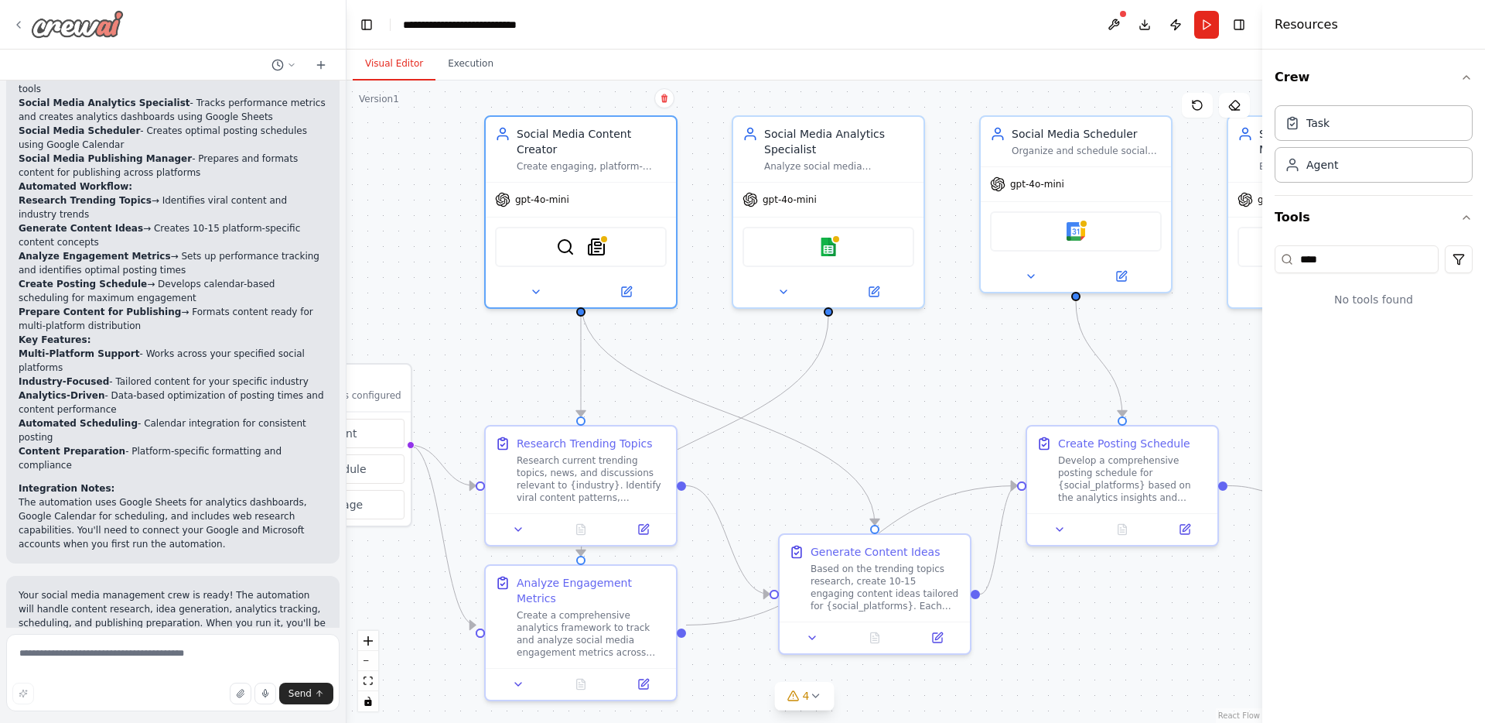
click at [41, 23] on img at bounding box center [77, 24] width 93 height 28
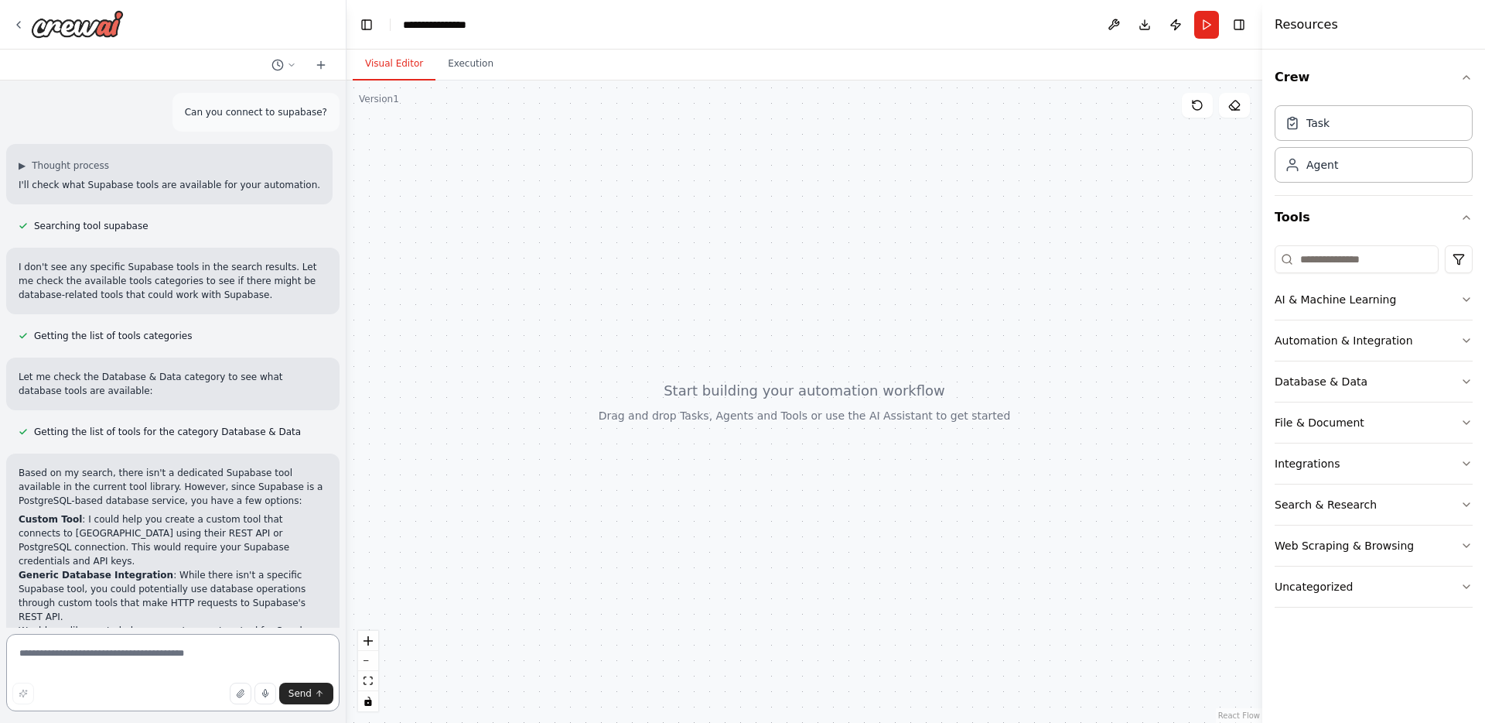
scroll to position [145, 0]
